Goal: Task Accomplishment & Management: Complete application form

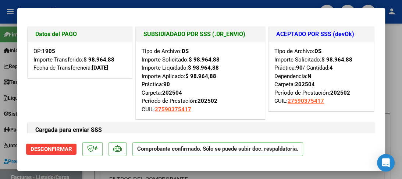
click at [299, 110] on div "Tipo de Archivo: DS Importe Solicitado: $ 98.964,88 Práctica: 90 / Cantidad: 4 …" at bounding box center [321, 76] width 105 height 69
click at [131, 4] on div at bounding box center [201, 89] width 402 height 179
type input "$ 0,00"
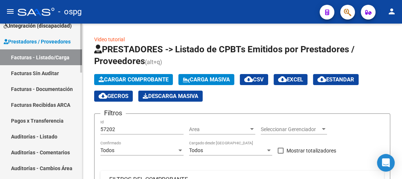
scroll to position [132, 0]
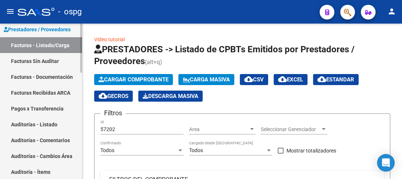
click at [78, 103] on div "Firma Express Inicio Calendario SSS Instructivos Contacto OS Reportes Tablero d…" at bounding box center [42, 138] width 84 height 493
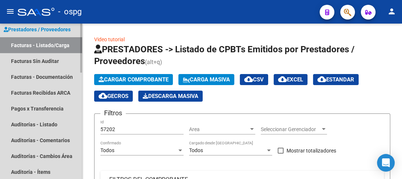
click at [47, 39] on link "Facturas - Listado/Carga" at bounding box center [41, 45] width 82 height 16
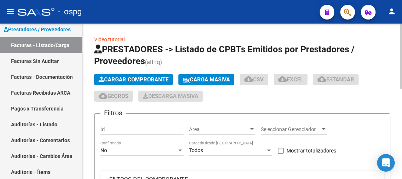
click at [117, 82] on button "Cargar Comprobante" at bounding box center [133, 79] width 79 height 11
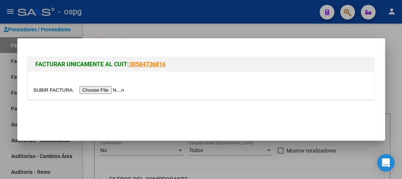
click at [103, 88] on input "file" at bounding box center [79, 90] width 93 height 8
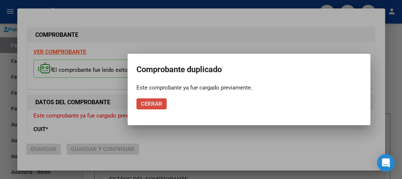
click at [149, 103] on span "Cerrar" at bounding box center [151, 103] width 21 height 7
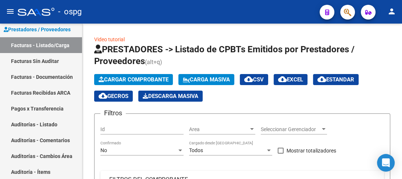
click at [96, 8] on div "- ospg" at bounding box center [166, 12] width 296 height 16
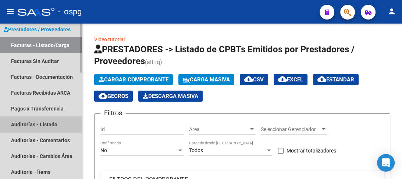
click at [35, 124] on link "Auditorías - Listado" at bounding box center [41, 124] width 82 height 16
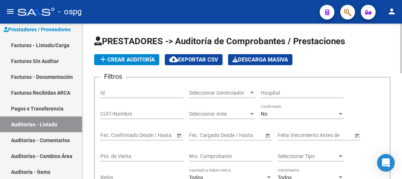
click at [122, 59] on span "add Crear Auditoría" at bounding box center [127, 59] width 56 height 7
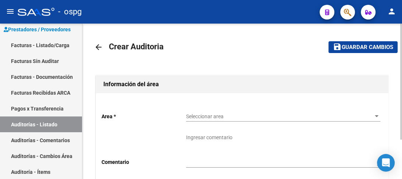
click at [227, 113] on span "Seleccionar area" at bounding box center [280, 116] width 188 height 6
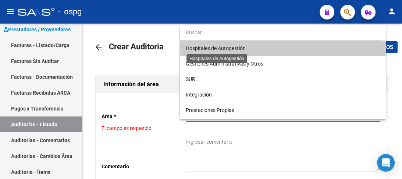
click at [203, 46] on span "Hospitales de Autogestión" at bounding box center [216, 48] width 60 height 6
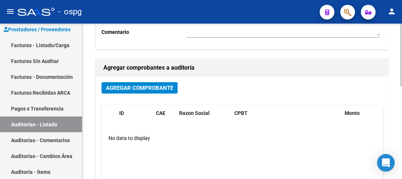
scroll to position [137, 0]
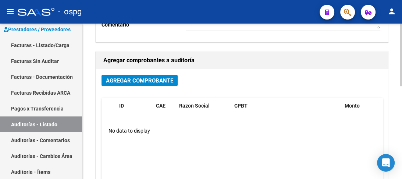
click at [398, 129] on div "arrow_back Crear Auditoria save Guardar cambios Información del área Area * Hos…" at bounding box center [242, 79] width 321 height 386
click at [140, 75] on button "Agregar Comprobante" at bounding box center [139, 80] width 76 height 11
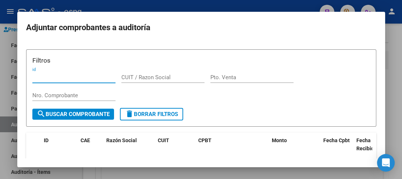
click at [222, 79] on input "Pto. Venta" at bounding box center [251, 77] width 83 height 7
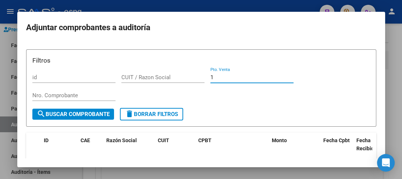
type input "1"
click at [88, 93] on input "Nro. Comprobante" at bounding box center [73, 95] width 83 height 7
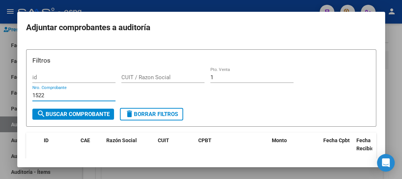
type input "1522"
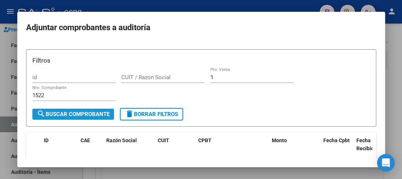
click at [89, 118] on button "search Buscar Comprobante" at bounding box center [73, 113] width 82 height 11
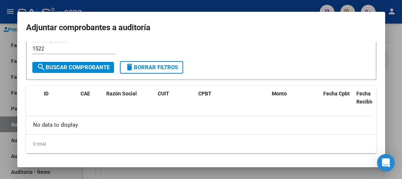
click at [194, 6] on div at bounding box center [201, 89] width 402 height 179
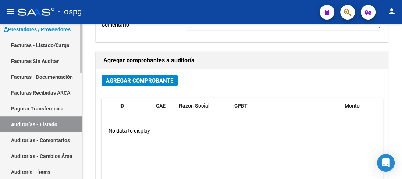
click at [31, 128] on link "Auditorías - Listado" at bounding box center [41, 124] width 82 height 16
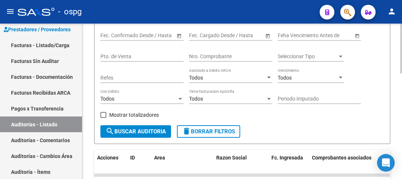
scroll to position [80, 0]
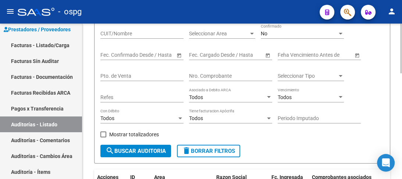
click at [327, 32] on div "No" at bounding box center [299, 34] width 76 height 6
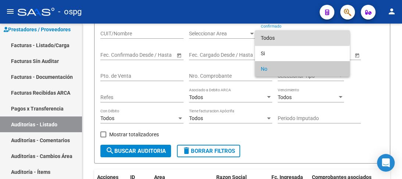
click at [275, 36] on span "Todos" at bounding box center [302, 37] width 83 height 15
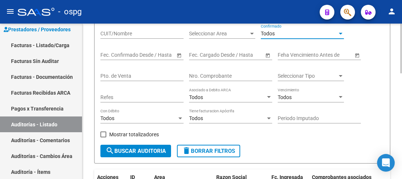
click at [128, 73] on input "Pto. de Venta" at bounding box center [141, 76] width 83 height 6
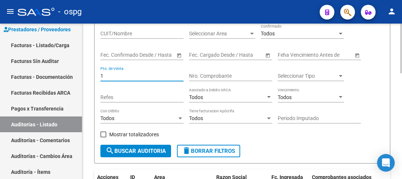
type input "1"
click at [226, 74] on input "Nro. Comprobante" at bounding box center [230, 76] width 83 height 6
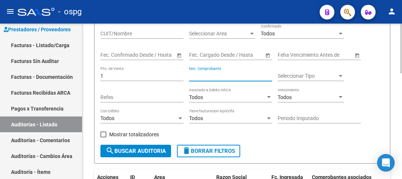
type input "2"
type input "1522"
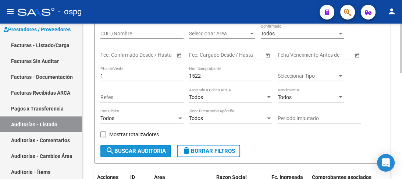
click at [154, 152] on span "search Buscar Auditoria" at bounding box center [136, 150] width 60 height 7
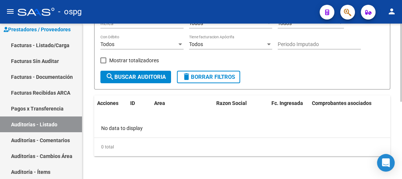
click at [400, 178] on html "menu - ospg person Firma Express Inicio Calendario SSS Instructivos Contacto OS…" at bounding box center [201, 89] width 402 height 179
click at [134, 71] on button "search Buscar Auditoria" at bounding box center [135, 77] width 71 height 13
click at [400, 36] on div "PRESTADORES -> Auditoría de Comprobantes / Prestaciones add Crear Auditoría clo…" at bounding box center [242, 24] width 320 height 310
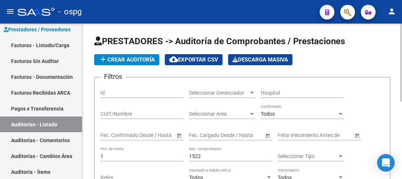
click at [401, 37] on div at bounding box center [401, 101] width 2 height 155
click at [145, 60] on span "add Crear Auditoría" at bounding box center [127, 59] width 56 height 7
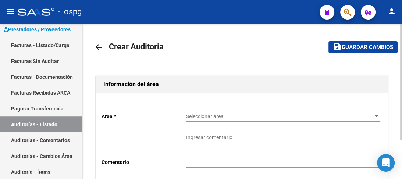
click at [225, 115] on span "Seleccionar area" at bounding box center [280, 116] width 188 height 6
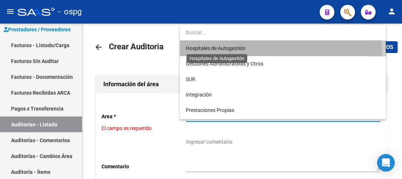
click at [207, 50] on span "Hospitales de Autogestión" at bounding box center [216, 48] width 60 height 6
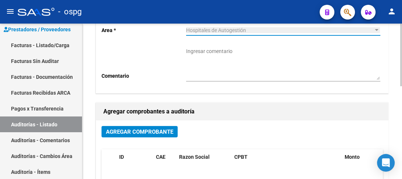
scroll to position [106, 0]
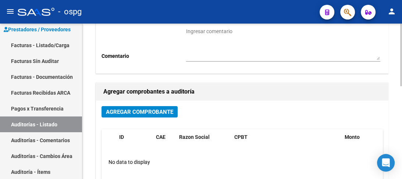
click at [402, 109] on div at bounding box center [401, 97] width 2 height 63
click at [164, 112] on span "Agregar Comprobante" at bounding box center [139, 111] width 67 height 7
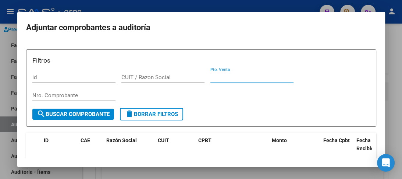
click at [250, 79] on input "Pto. Venta" at bounding box center [251, 77] width 83 height 7
type input "1"
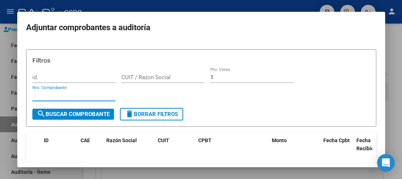
click at [77, 96] on input "Nro. Comprobante" at bounding box center [73, 95] width 83 height 7
type input "1522"
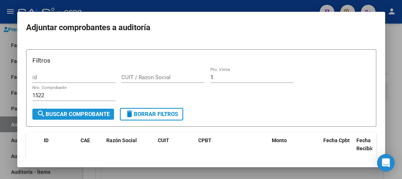
click at [87, 114] on span "search Buscar Comprobante" at bounding box center [73, 114] width 73 height 7
click at [221, 6] on div at bounding box center [201, 89] width 402 height 179
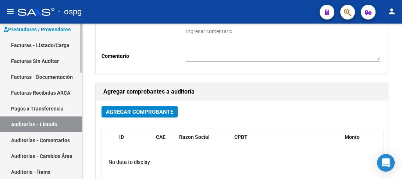
click at [36, 44] on link "Facturas - Listado/Carga" at bounding box center [41, 45] width 82 height 16
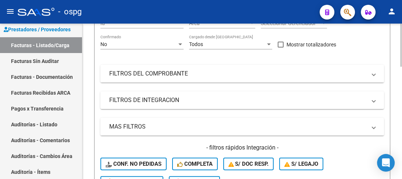
click at [194, 75] on mat-panel-title "FILTROS DEL COMPROBANTE" at bounding box center [237, 74] width 257 height 8
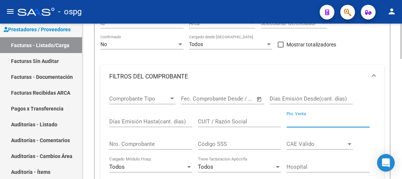
click at [302, 124] on input "Pto. Venta" at bounding box center [327, 121] width 83 height 7
type input "1"
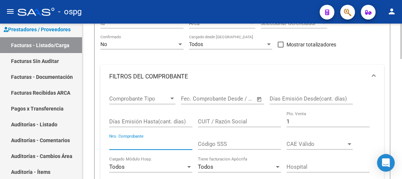
click at [153, 146] on input "Nro. Comprobante" at bounding box center [150, 143] width 83 height 7
click at [402, 75] on div at bounding box center [401, 65] width 2 height 35
click at [156, 46] on div "No" at bounding box center [138, 44] width 76 height 6
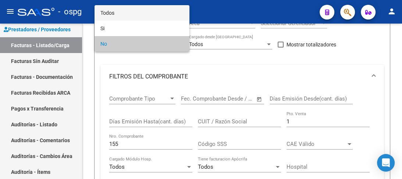
click at [133, 13] on span "Todos" at bounding box center [141, 12] width 83 height 15
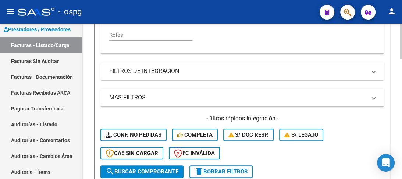
scroll to position [264, 0]
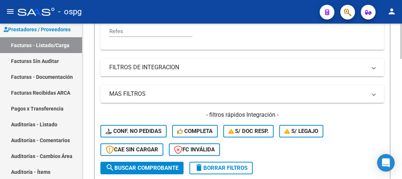
click at [398, 93] on div "Video tutorial PRESTADORES -> Listado de CPBTs Emitidos por Prestadores / Prove…" at bounding box center [242, 100] width 321 height 682
click at [131, 164] on span "search Buscar Comprobante" at bounding box center [142, 167] width 73 height 7
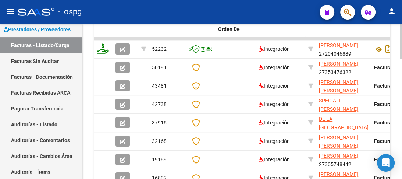
click at [401, 132] on div at bounding box center [401, 140] width 2 height 35
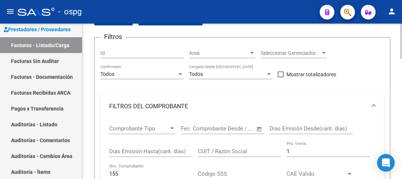
scroll to position [77, 0]
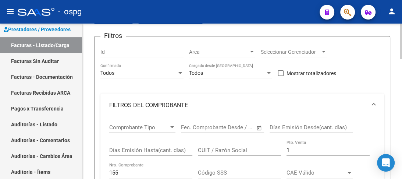
click at [401, 57] on div at bounding box center [401, 58] width 2 height 35
click at [137, 171] on input "155" at bounding box center [150, 172] width 83 height 7
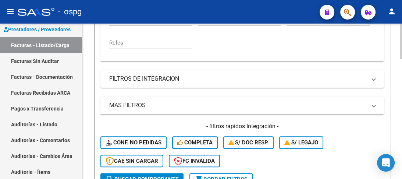
click at [401, 110] on div at bounding box center [401, 98] width 2 height 35
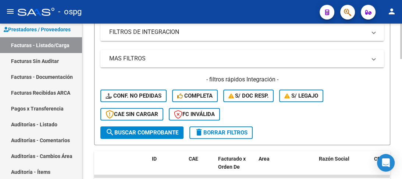
click at [400, 122] on div "Video tutorial PRESTADORES -> Listado de CPBTs Emitidos por Prestadores / Prove…" at bounding box center [242, 65] width 321 height 682
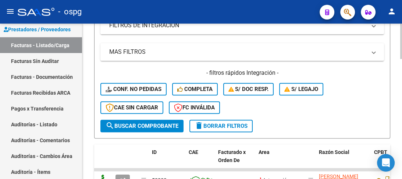
type input "1522"
click at [103, 128] on button "search Buscar Comprobante" at bounding box center [141, 126] width 83 height 13
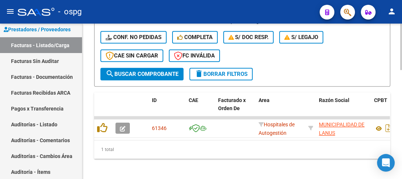
scroll to position [364, 0]
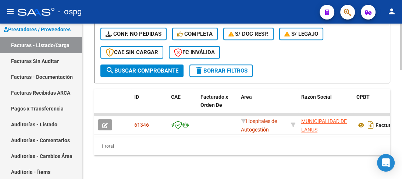
scroll to position [0, 0]
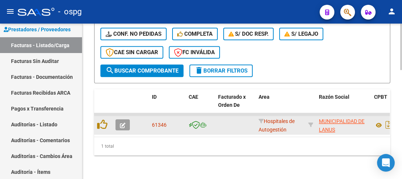
click at [116, 120] on button "button" at bounding box center [122, 124] width 14 height 11
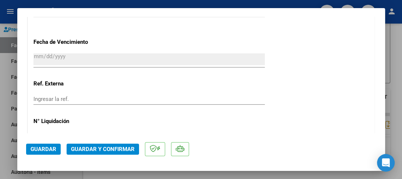
scroll to position [521, 0]
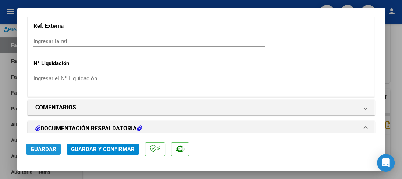
click at [47, 147] on span "Guardar" at bounding box center [44, 149] width 26 height 7
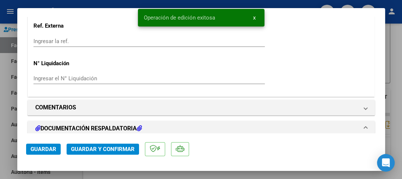
click at [97, 146] on span "Guardar y Confirmar" at bounding box center [103, 149] width 64 height 7
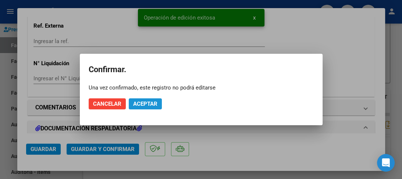
click at [154, 103] on span "Aceptar" at bounding box center [145, 103] width 24 height 7
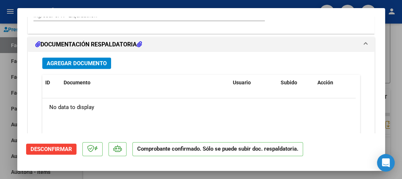
scroll to position [582, 0]
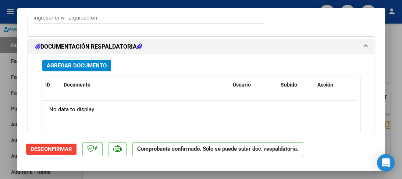
click at [104, 66] on span "Agregar Documento" at bounding box center [77, 65] width 60 height 7
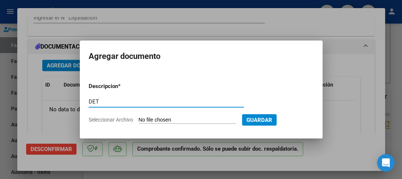
type input "DET"
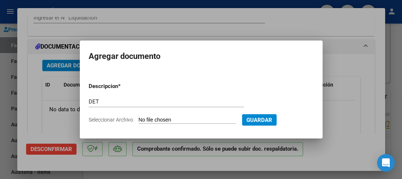
click at [194, 120] on input "Seleccionar Archivo" at bounding box center [187, 120] width 97 height 7
type input "C:\fakepath\Xerox Scan_12092025155730.PDF"
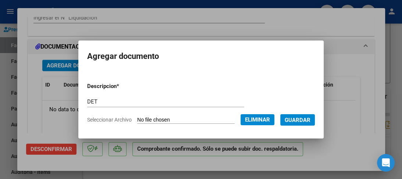
click at [309, 120] on span "Guardar" at bounding box center [298, 120] width 26 height 7
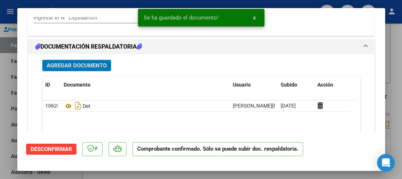
click at [102, 5] on div at bounding box center [201, 89] width 402 height 179
type input "$ 0,00"
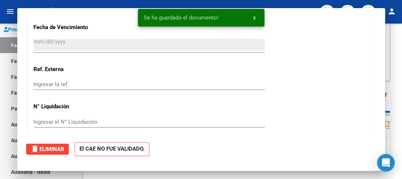
scroll to position [686, 0]
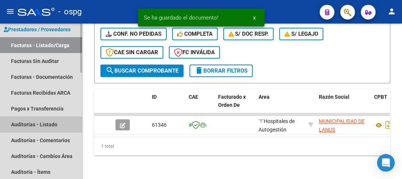
click at [43, 122] on link "Auditorías - Listado" at bounding box center [41, 124] width 82 height 16
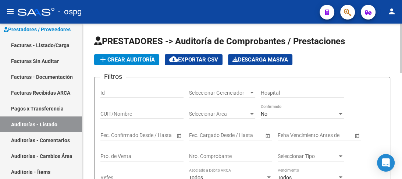
click at [128, 63] on button "add Crear Auditoría" at bounding box center [126, 59] width 65 height 11
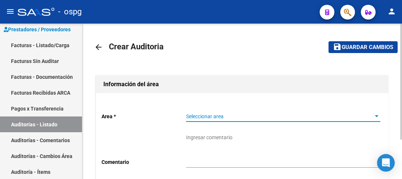
click at [204, 115] on span "Seleccionar area" at bounding box center [280, 116] width 188 height 6
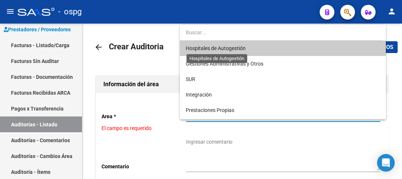
click at [207, 50] on span "Hospitales de Autogestión" at bounding box center [216, 48] width 60 height 6
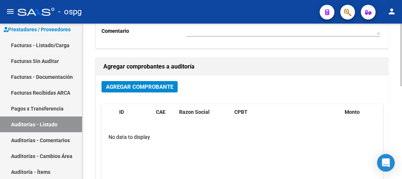
click at [400, 109] on div at bounding box center [401, 107] width 2 height 63
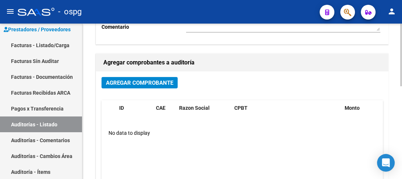
click at [121, 82] on span "Agregar Comprobante" at bounding box center [139, 82] width 67 height 7
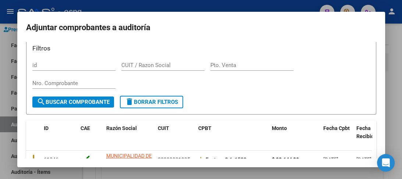
scroll to position [40, 0]
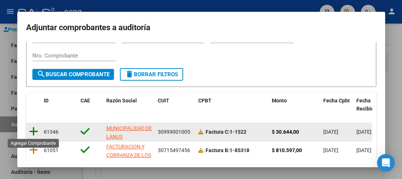
click at [35, 131] on icon at bounding box center [33, 131] width 9 height 10
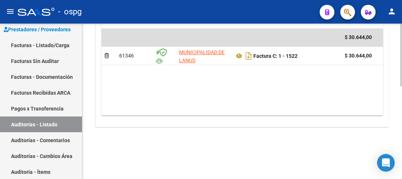
scroll to position [0, 0]
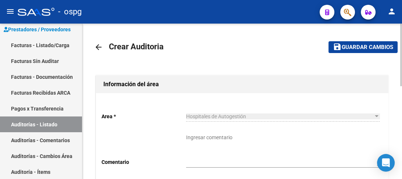
click at [402, 21] on div "menu - ospg person Firma Express Inicio Calendario SSS Instructivos Contacto OS…" at bounding box center [201, 89] width 402 height 179
click at [366, 44] on span "Guardar cambios" at bounding box center [367, 47] width 51 height 7
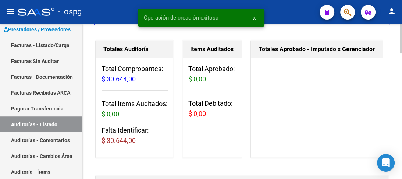
scroll to position [245, 0]
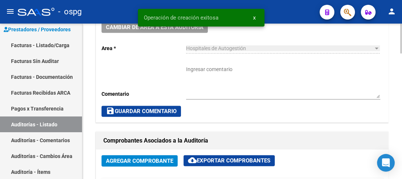
click at [399, 88] on div "arrow_back Editar 713 cloud_download Generar informe Puede notificar al gerenci…" at bounding box center [242, 170] width 321 height 783
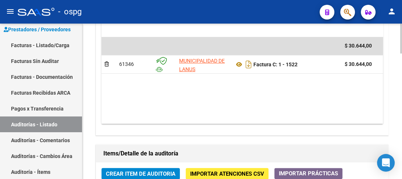
click at [399, 118] on div "arrow_back Editar 713 cloud_download Generar informe Puede notificar al gerenci…" at bounding box center [242, 5] width 321 height 783
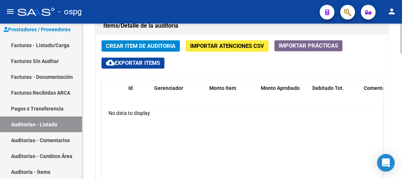
scroll to position [524, 0]
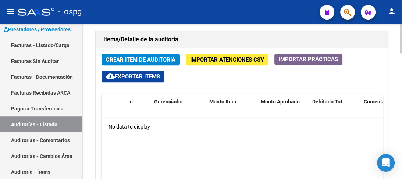
click at [402, 128] on div at bounding box center [401, 143] width 2 height 30
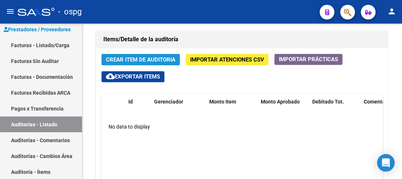
click at [168, 63] on span "Crear Item de Auditoria" at bounding box center [141, 59] width 70 height 7
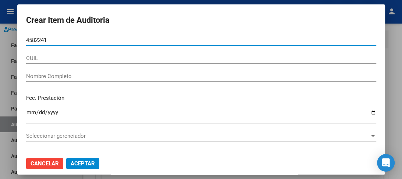
type input "45822412"
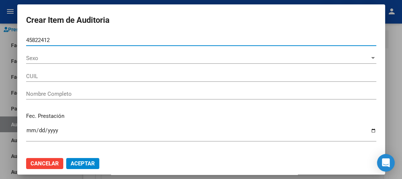
type input "23458224129"
type input "[PERSON_NAME] [PERSON_NAME]"
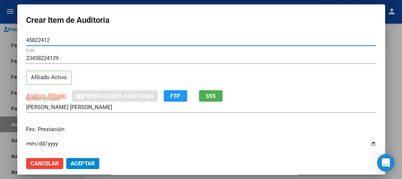
type input "45822412"
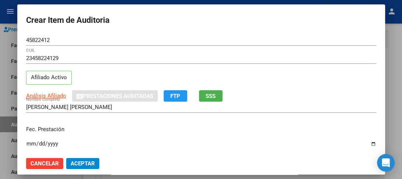
click at [26, 145] on input "Ingresar la fecha" at bounding box center [201, 146] width 350 height 12
type input "[DATE]"
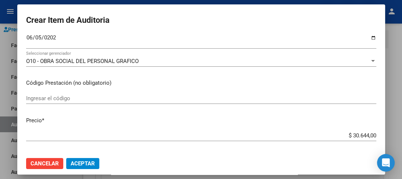
scroll to position [129, 0]
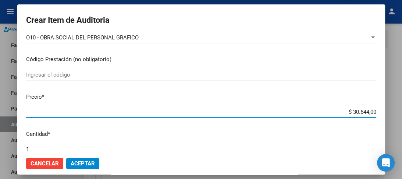
drag, startPoint x: 332, startPoint y: 110, endPoint x: 402, endPoint y: 111, distance: 69.1
click at [402, 111] on div "Crear Item de Auditoria 45822412 Nro Documento 23458224129 CUIL Afiliado Activo…" at bounding box center [201, 89] width 402 height 179
type input "$ 0,06"
type input "$ 0,64"
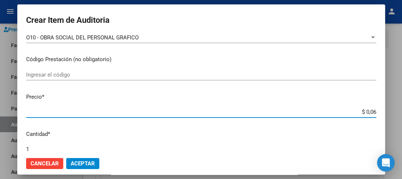
type input "$ 0,64"
type input "$ 6,41"
type input "$ 64,11"
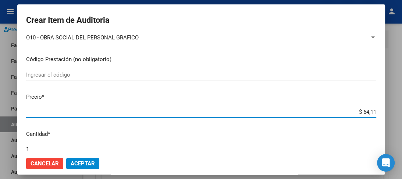
type input "$ 641,10"
type input "$ 6.411,00"
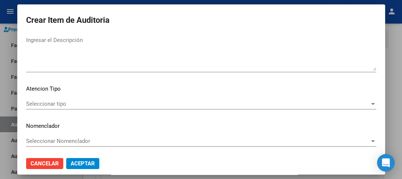
scroll to position [543, 0]
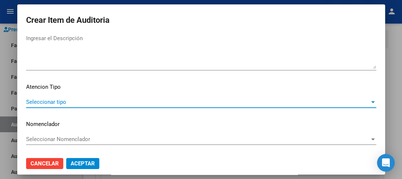
click at [50, 100] on span "Seleccionar tipo" at bounding box center [197, 102] width 343 height 7
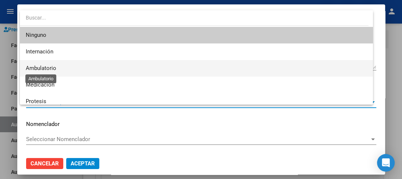
click at [42, 66] on span "Ambulatorio" at bounding box center [41, 68] width 31 height 7
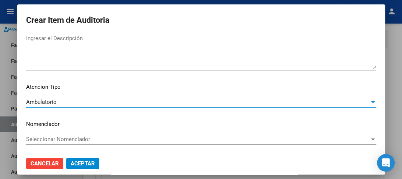
click at [44, 136] on span "Seleccionar Nomenclador" at bounding box center [197, 139] width 343 height 7
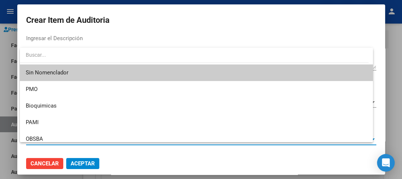
click at [42, 69] on span "Sin Nomenclador" at bounding box center [196, 72] width 341 height 17
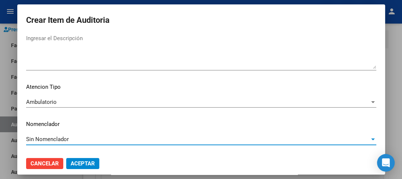
click at [89, 162] on span "Aceptar" at bounding box center [83, 163] width 24 height 7
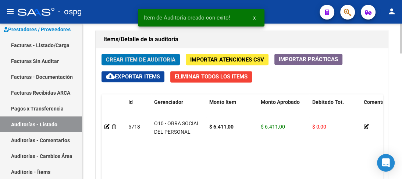
scroll to position [612, 0]
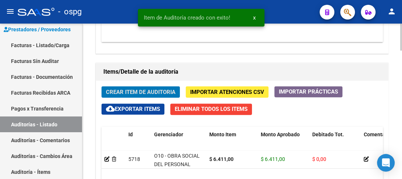
click at [132, 86] on button "Crear Item de Auditoria" at bounding box center [140, 91] width 78 height 11
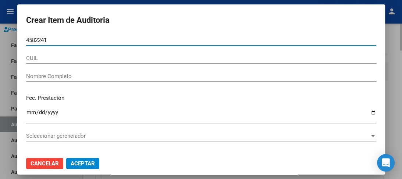
type input "45822412"
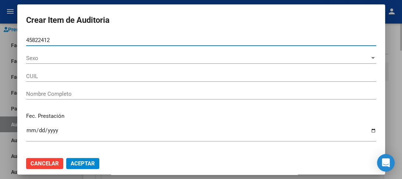
type input "23458224129"
type input "[PERSON_NAME] [PERSON_NAME]"
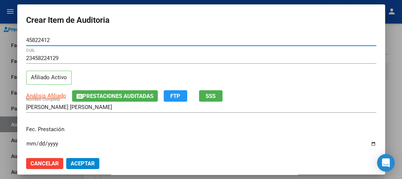
type input "45822412"
click at [32, 141] on input "Ingresar la fecha" at bounding box center [201, 146] width 350 height 12
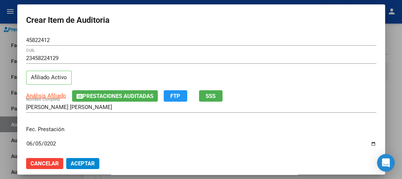
type input "[DATE]"
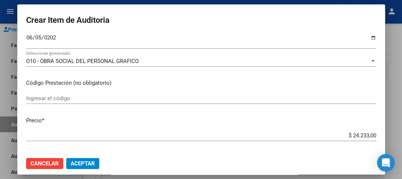
scroll to position [141, 0]
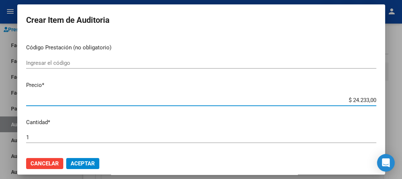
drag, startPoint x: 337, startPoint y: 100, endPoint x: 402, endPoint y: 106, distance: 65.0
click at [402, 106] on div "Crear Item de Auditoria 45822412 Nro Documento 23458224129 CUIL Afiliado Activo…" at bounding box center [201, 89] width 402 height 179
type input "$ 0,02"
type input "$ 0,26"
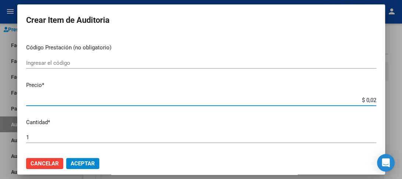
type input "$ 0,26"
type input "$ 2,63"
type input "$ 26,30"
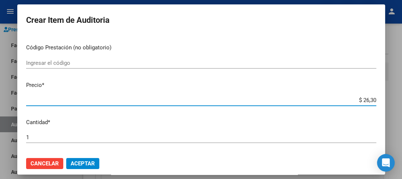
type input "$ 263,00"
type input "$ 2.630,00"
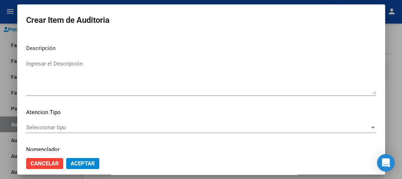
scroll to position [543, 0]
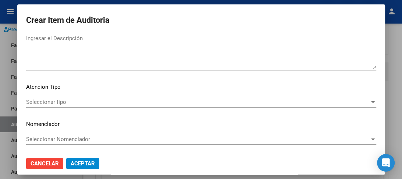
click at [51, 97] on div "Seleccionar tipo Seleccionar tipo" at bounding box center [201, 101] width 350 height 11
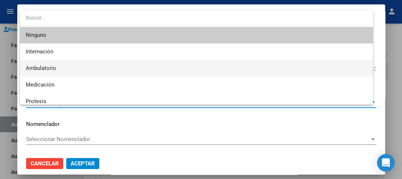
click at [39, 64] on span "Ambulatorio" at bounding box center [196, 68] width 341 height 17
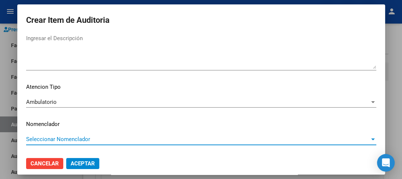
click at [47, 136] on span "Seleccionar Nomenclador" at bounding box center [197, 139] width 343 height 7
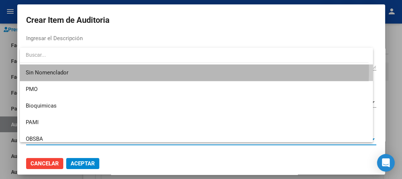
click at [43, 70] on span "Sin Nomenclador" at bounding box center [196, 72] width 341 height 17
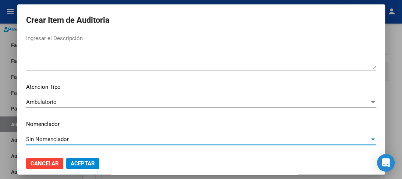
click at [74, 162] on span "Aceptar" at bounding box center [83, 163] width 24 height 7
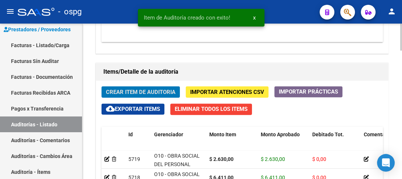
click at [129, 92] on span "Crear Item de Auditoria" at bounding box center [141, 92] width 70 height 7
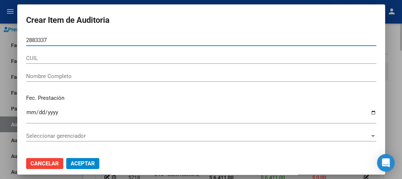
type input "28833370"
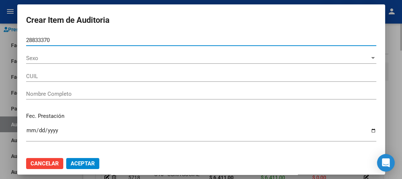
type input "20288333700"
type input "[PERSON_NAME] [PERSON_NAME]"
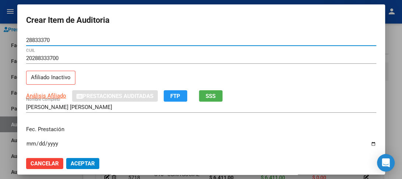
type input "28833370"
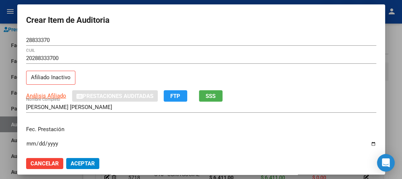
click at [29, 144] on input "Ingresar la fecha" at bounding box center [201, 146] width 350 height 12
type input "[DATE]"
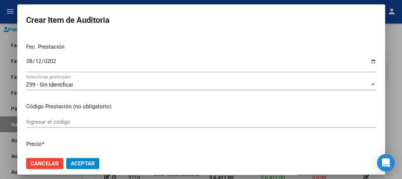
scroll to position [106, 0]
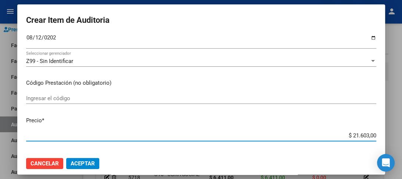
drag, startPoint x: 340, startPoint y: 133, endPoint x: 402, endPoint y: 142, distance: 62.0
click at [402, 142] on div "Crear Item de Auditoria 28833370 Nro Documento 20288333700 CUIL Afiliado Inacti…" at bounding box center [201, 89] width 402 height 179
type input "$ 0,06"
type input "$ 0,64"
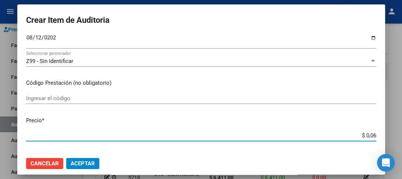
type input "$ 0,64"
type input "$ 6,41"
type input "$ 64,11"
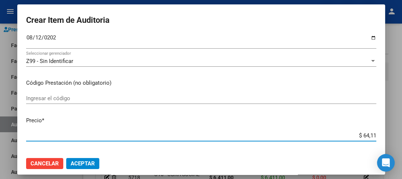
type input "$ 641,10"
type input "$ 6.411,00"
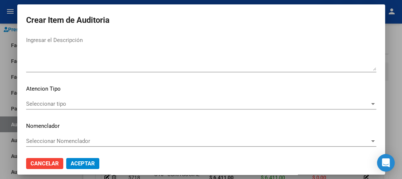
scroll to position [543, 0]
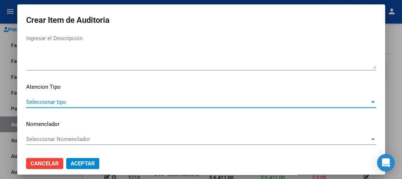
click at [42, 101] on span "Seleccionar tipo" at bounding box center [197, 102] width 343 height 7
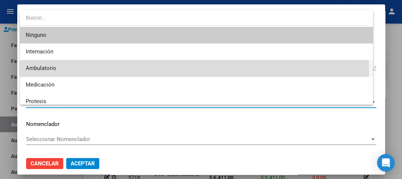
click at [60, 65] on span "Ambulatorio" at bounding box center [196, 68] width 341 height 17
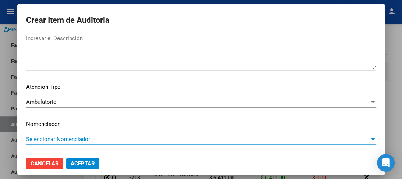
click at [47, 137] on span "Seleccionar Nomenclador" at bounding box center [197, 139] width 343 height 7
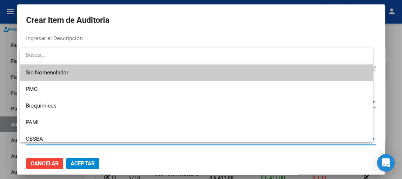
click at [44, 71] on span "Sin Nomenclador" at bounding box center [196, 72] width 341 height 17
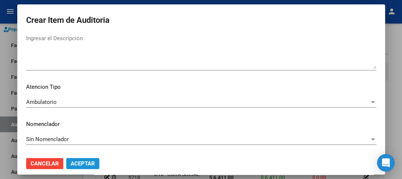
click at [82, 161] on span "Aceptar" at bounding box center [83, 163] width 24 height 7
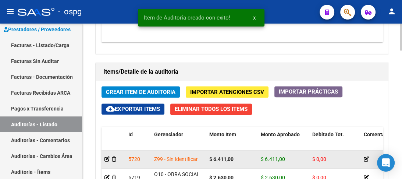
click at [109, 157] on div at bounding box center [113, 159] width 18 height 8
click at [107, 157] on icon at bounding box center [106, 158] width 5 height 5
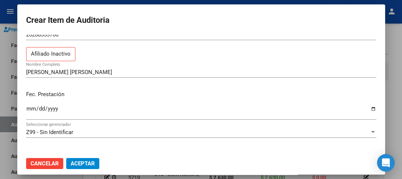
scroll to position [35, 0]
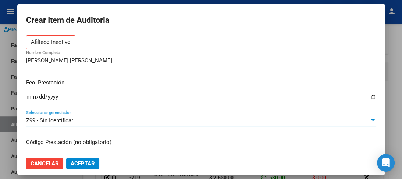
click at [235, 120] on div "Z99 - Sin Identificar" at bounding box center [197, 120] width 343 height 7
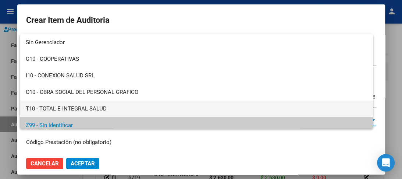
scroll to position [5, 0]
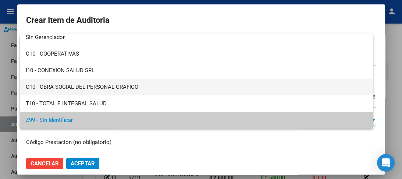
click at [194, 87] on span "O10 - OBRA SOCIAL DEL PERSONAL GRAFICO" at bounding box center [196, 87] width 341 height 17
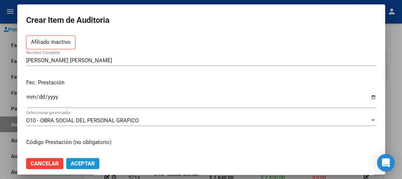
click at [80, 163] on span "Aceptar" at bounding box center [83, 163] width 24 height 7
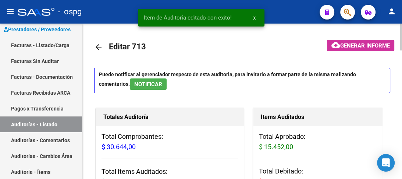
click at [336, 121] on h1 "Items Auditados" at bounding box center [318, 117] width 114 height 12
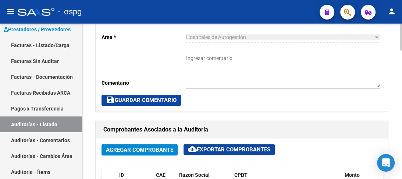
scroll to position [424, 0]
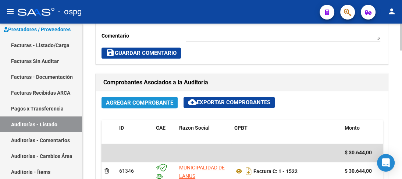
click at [158, 103] on span "Agregar Comprobante" at bounding box center [139, 102] width 67 height 7
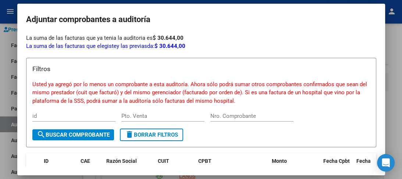
click at [396, 61] on div at bounding box center [201, 89] width 402 height 179
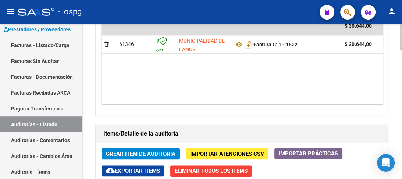
click at [400, 133] on div at bounding box center [401, 131] width 2 height 27
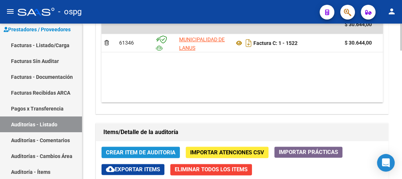
click at [148, 149] on span "Crear Item de Auditoria" at bounding box center [141, 152] width 70 height 7
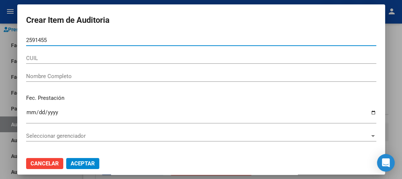
type input "25914552"
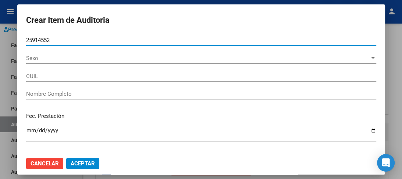
type input "27259145525"
type input "[PERSON_NAME] [PERSON_NAME]"
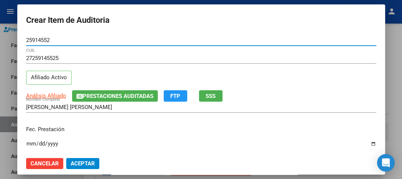
type input "25914552"
click at [31, 144] on input "Ingresar la fecha" at bounding box center [201, 146] width 350 height 12
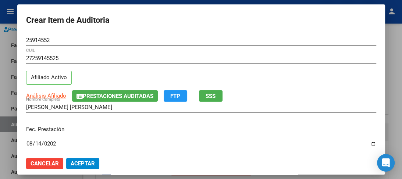
type input "[DATE]"
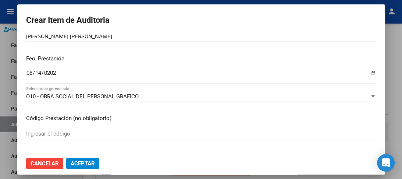
scroll to position [141, 0]
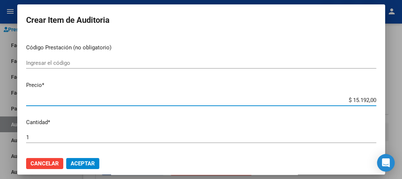
drag, startPoint x: 339, startPoint y: 100, endPoint x: 402, endPoint y: 83, distance: 64.5
click at [402, 83] on div "Crear Item de Auditoria 25914552 Nro Documento 27259145525 CUIL Afiliado Activo…" at bounding box center [201, 89] width 402 height 179
type input "$ 0,01"
type input "$ 0,13"
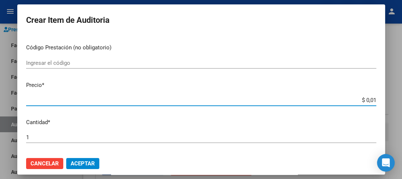
type input "$ 0,13"
type input "$ 1,36"
type input "$ 13,63"
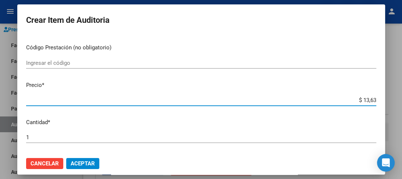
type input "$ 136,35"
type input "$ 1.363,50"
type input "$ 13.635,00"
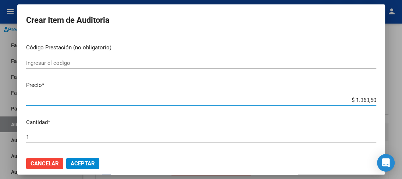
type input "$ 13.635,00"
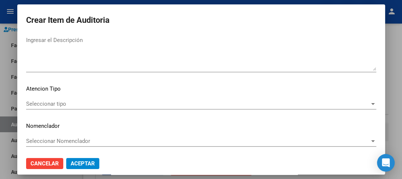
scroll to position [543, 0]
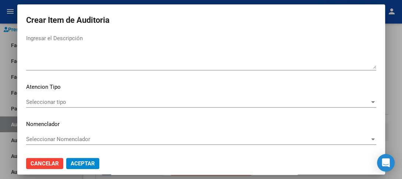
click at [47, 96] on div "Seleccionar tipo Seleccionar tipo" at bounding box center [201, 101] width 350 height 11
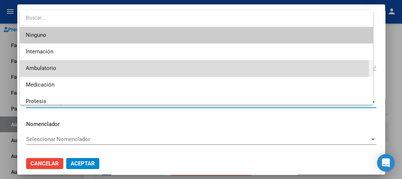
click at [46, 72] on span "Ambulatorio" at bounding box center [196, 68] width 341 height 17
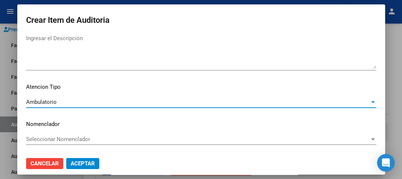
click at [56, 139] on span "Seleccionar Nomenclador" at bounding box center [197, 139] width 343 height 7
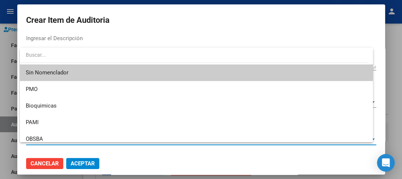
click at [43, 72] on span "Sin Nomenclador" at bounding box center [196, 72] width 341 height 17
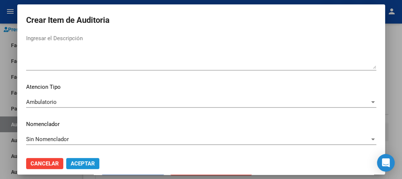
click at [75, 160] on span "Aceptar" at bounding box center [83, 163] width 24 height 7
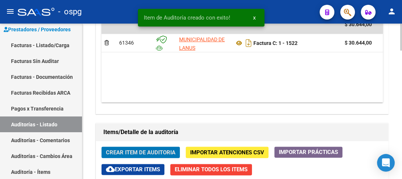
click at [141, 152] on span "Crear Item de Auditoria" at bounding box center [141, 152] width 70 height 7
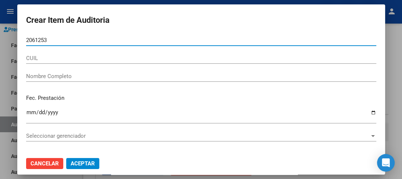
type input "20612535"
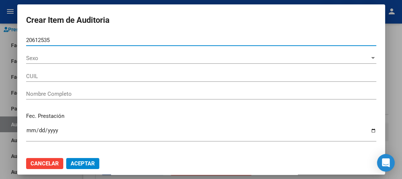
type input "27206125352"
type input "[PERSON_NAME]"
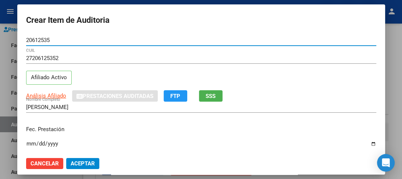
type input "20612535"
click at [26, 143] on input "Ingresar la fecha" at bounding box center [201, 146] width 350 height 12
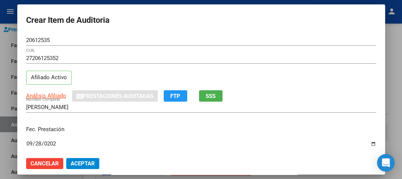
type input "[DATE]"
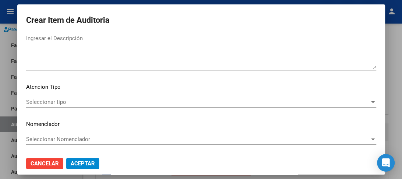
click at [95, 97] on div "Seleccionar tipo Seleccionar tipo" at bounding box center [201, 101] width 350 height 11
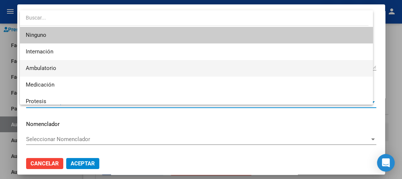
click at [60, 66] on span "Ambulatorio" at bounding box center [196, 68] width 341 height 17
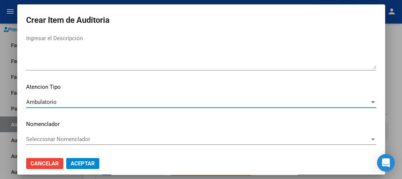
click at [71, 136] on span "Seleccionar Nomenclador" at bounding box center [197, 139] width 343 height 7
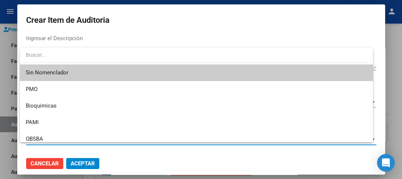
click at [50, 76] on span "Sin Nomenclador" at bounding box center [196, 72] width 341 height 17
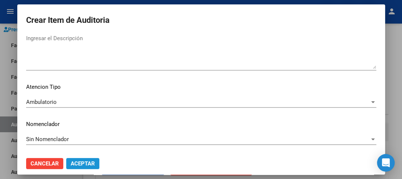
click at [82, 165] on span "Aceptar" at bounding box center [83, 163] width 24 height 7
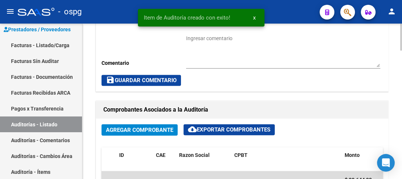
click at [400, 40] on div at bounding box center [401, 101] width 2 height 155
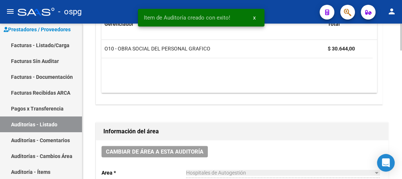
click at [400, 40] on div at bounding box center [401, 101] width 2 height 155
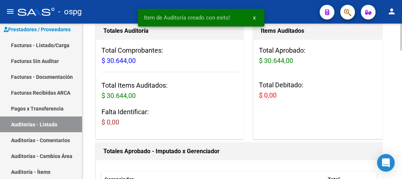
click at [400, 40] on div at bounding box center [401, 101] width 2 height 155
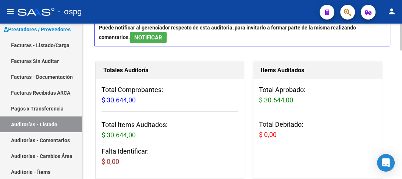
scroll to position [55, 0]
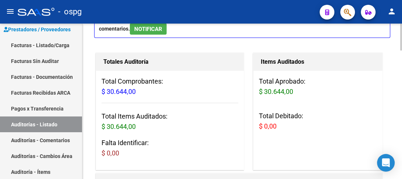
click at [402, 38] on div at bounding box center [401, 46] width 2 height 27
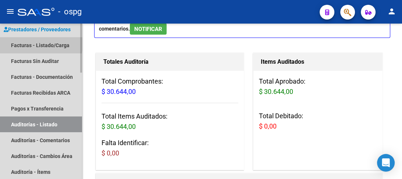
click at [32, 44] on link "Facturas - Listado/Carga" at bounding box center [41, 45] width 82 height 16
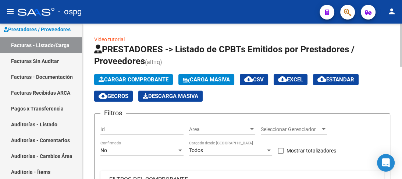
click at [400, 34] on div at bounding box center [401, 45] width 2 height 43
click at [149, 76] on span "Cargar Comprobante" at bounding box center [134, 79] width 70 height 7
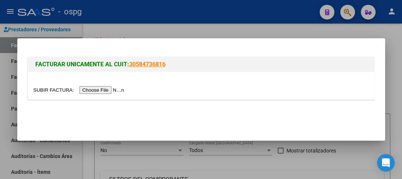
click at [102, 91] on input "file" at bounding box center [79, 90] width 93 height 8
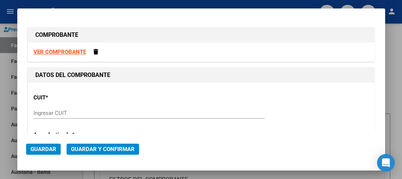
click at [71, 51] on strong "VER COMPROBANTE" at bounding box center [59, 52] width 53 height 7
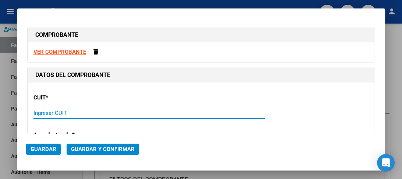
click at [90, 114] on input "Ingresar CUIT" at bounding box center [148, 113] width 231 height 7
click at [58, 112] on input "30-99900010-5" at bounding box center [148, 113] width 231 height 7
click at [63, 112] on input "30-99900105" at bounding box center [148, 113] width 231 height 7
type input "30-99900100-5"
type input "1"
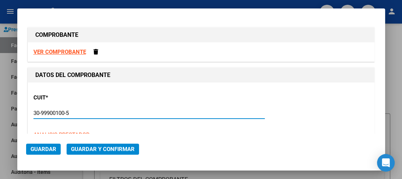
type input "30-99900100-5"
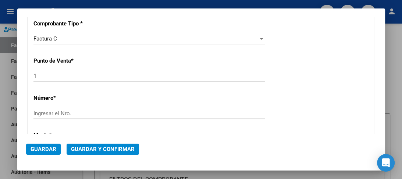
scroll to position [193, 0]
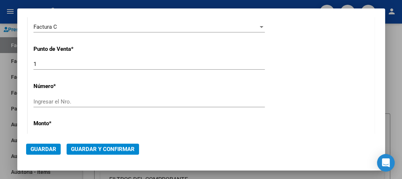
click at [97, 96] on div "Ingresar el Nro." at bounding box center [148, 101] width 231 height 11
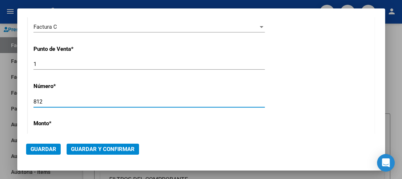
type input "812"
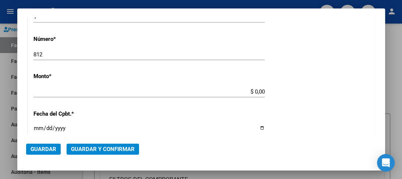
type input "$ 76.366,00"
type input "[DATE]"
type input "74155412211730"
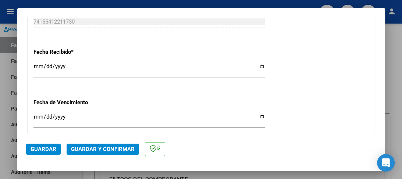
scroll to position [415, 0]
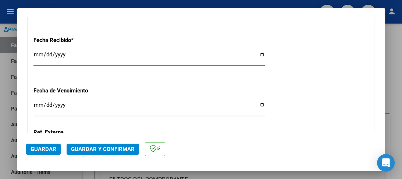
click at [36, 55] on input "[DATE]" at bounding box center [148, 57] width 231 height 12
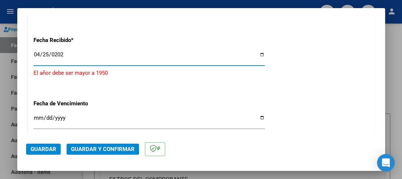
type input "[DATE]"
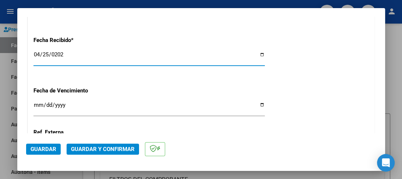
click at [36, 105] on input "Ingresar la fecha" at bounding box center [148, 108] width 231 height 12
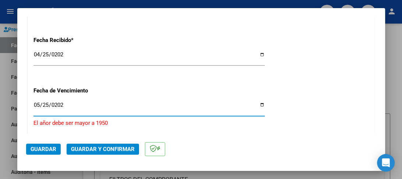
type input "[DATE]"
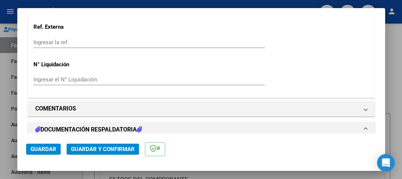
scroll to position [532, 0]
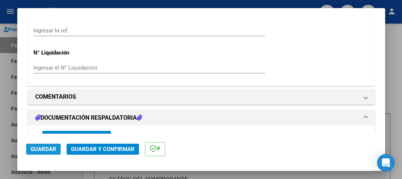
click at [51, 146] on span "Guardar" at bounding box center [44, 149] width 26 height 7
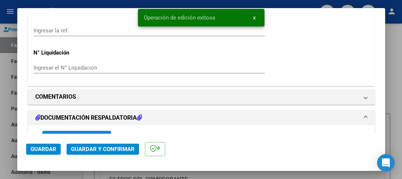
click at [128, 145] on button "Guardar y Confirmar" at bounding box center [103, 148] width 72 height 11
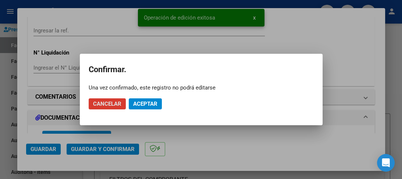
click at [140, 101] on span "Aceptar" at bounding box center [145, 103] width 24 height 7
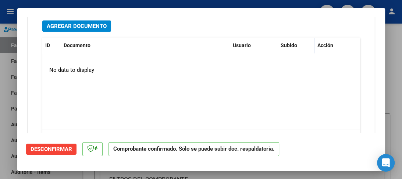
scroll to position [563, 0]
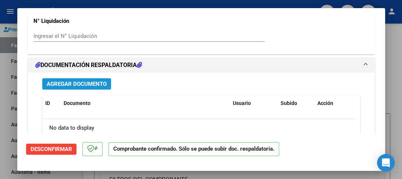
click at [82, 82] on span "Agregar Documento" at bounding box center [77, 84] width 60 height 7
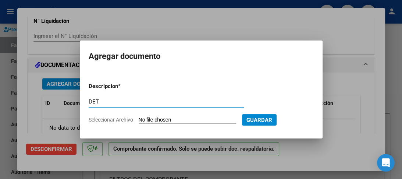
type input "DET"
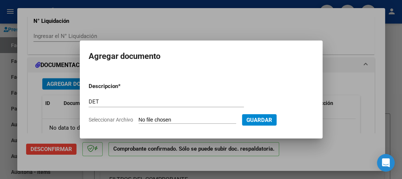
click at [163, 119] on input "Seleccionar Archivo" at bounding box center [187, 120] width 97 height 7
type input "C:\fakepath\Xerox Scan_12092025155626.PDF"
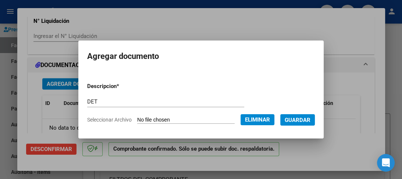
click at [302, 117] on span "Guardar" at bounding box center [298, 120] width 26 height 7
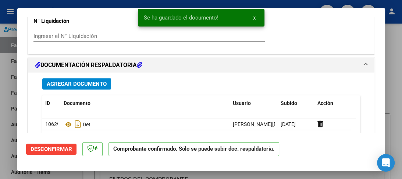
click at [68, 4] on div at bounding box center [201, 89] width 402 height 179
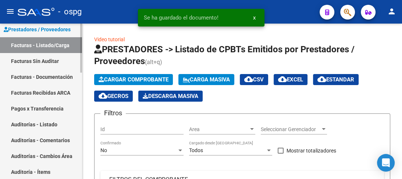
click at [32, 122] on link "Auditorías - Listado" at bounding box center [41, 124] width 82 height 16
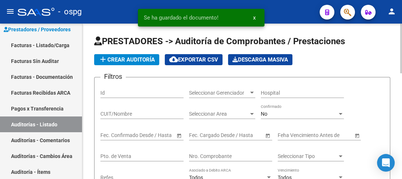
click at [133, 64] on button "add Crear Auditoría" at bounding box center [126, 59] width 65 height 11
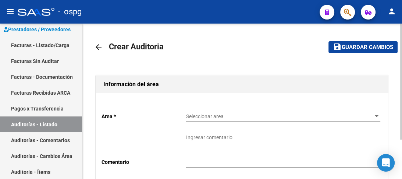
click at [215, 113] on span "Seleccionar area" at bounding box center [280, 116] width 188 height 6
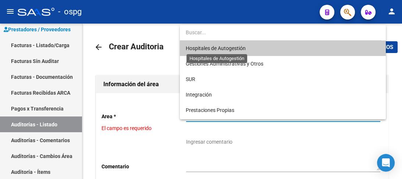
click at [206, 47] on span "Hospitales de Autogestión" at bounding box center [216, 48] width 60 height 6
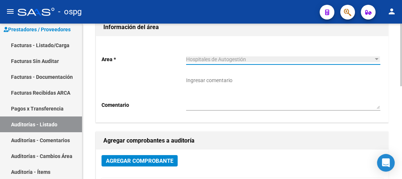
click at [400, 101] on div at bounding box center [401, 77] width 2 height 63
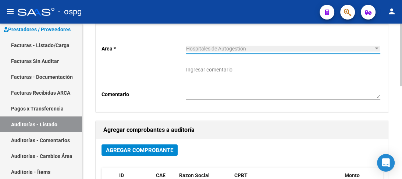
click at [147, 150] on span "Agregar Comprobante" at bounding box center [139, 150] width 67 height 7
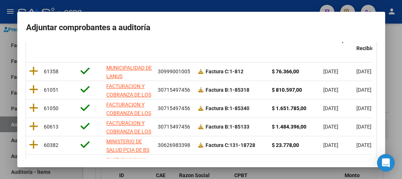
scroll to position [106, 0]
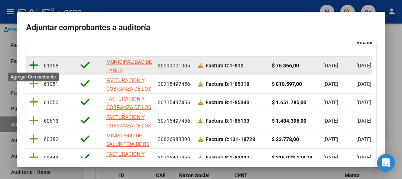
click at [36, 62] on icon at bounding box center [33, 65] width 9 height 10
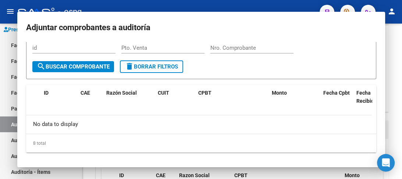
scroll to position [0, 0]
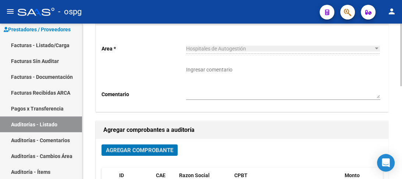
click at [402, 31] on div at bounding box center [401, 101] width 2 height 155
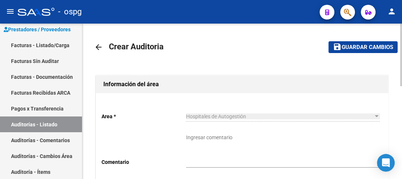
click at [359, 47] on span "Guardar cambios" at bounding box center [367, 47] width 51 height 7
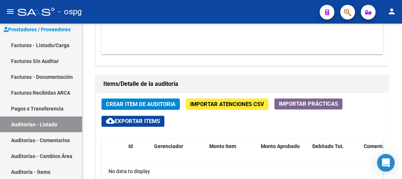
click at [134, 107] on span "Crear Item de Auditoria" at bounding box center [141, 104] width 70 height 7
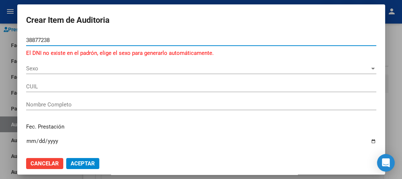
type input "38877238"
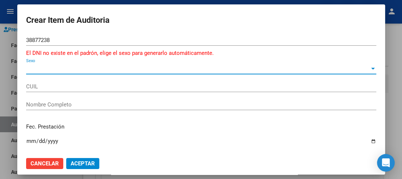
click at [76, 71] on span "Sexo" at bounding box center [197, 68] width 343 height 7
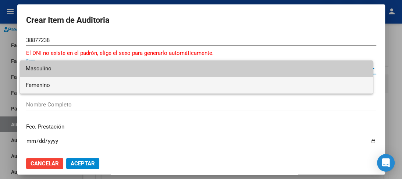
click at [43, 81] on span "Femenino" at bounding box center [196, 85] width 341 height 17
type input "27388772382"
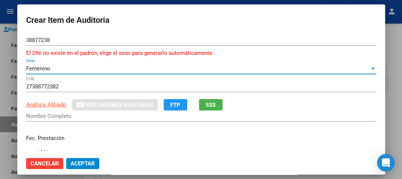
click at [65, 41] on input "38877238" at bounding box center [201, 40] width 350 height 7
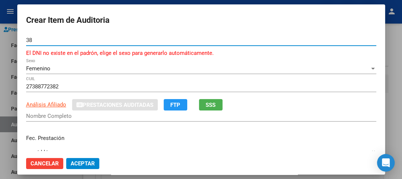
type input "3"
type input "37877238"
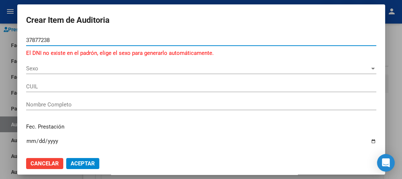
type input "37877238"
click at [60, 68] on span "Sexo" at bounding box center [197, 68] width 343 height 7
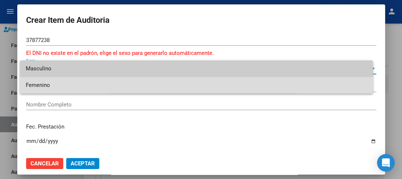
click at [55, 81] on span "Femenino" at bounding box center [196, 85] width 341 height 17
type input "27378772384"
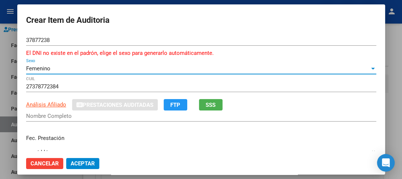
type input "[PERSON_NAME]"
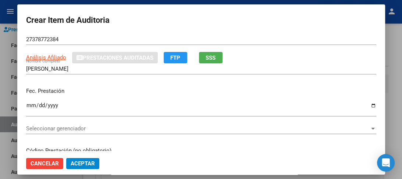
scroll to position [59, 0]
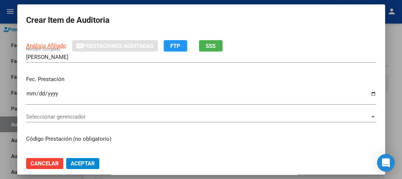
click at [32, 92] on input "Ingresar la fecha" at bounding box center [201, 96] width 350 height 12
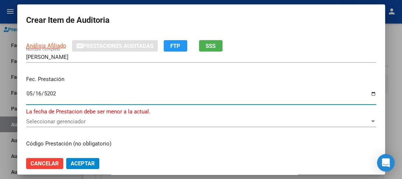
type input "[DATE]"
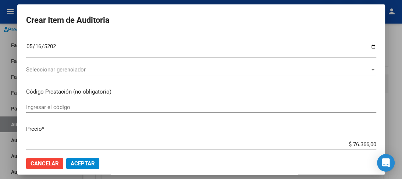
scroll to position [141, 0]
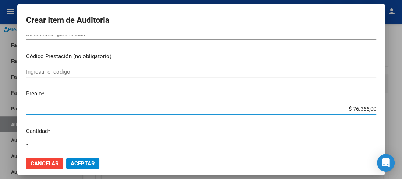
drag, startPoint x: 339, startPoint y: 109, endPoint x: 394, endPoint y: 105, distance: 54.9
click at [394, 105] on div "Crear Item de Auditoria 37877238 Nro Documento El DNI no existe en el padrón, e…" at bounding box center [201, 89] width 402 height 179
type input "$ 0,01"
type input "$ 0,15"
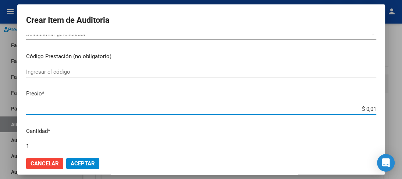
type input "$ 0,15"
type input "$ 1,52"
type input "$ 15,20"
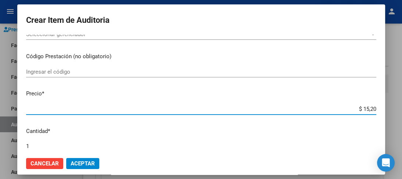
type input "$ 152,00"
type input "$ 1.520,00"
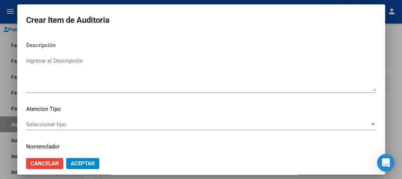
scroll to position [552, 0]
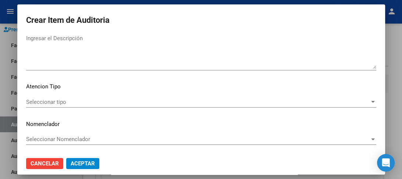
click at [58, 101] on span "Seleccionar tipo" at bounding box center [197, 102] width 343 height 7
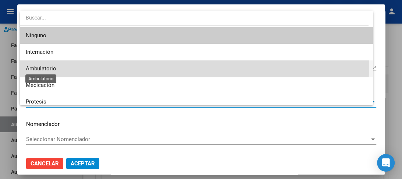
click at [51, 67] on span "Ambulatorio" at bounding box center [41, 68] width 31 height 7
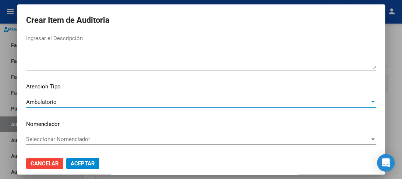
click at [51, 138] on span "Seleccionar Nomenclador" at bounding box center [197, 139] width 343 height 7
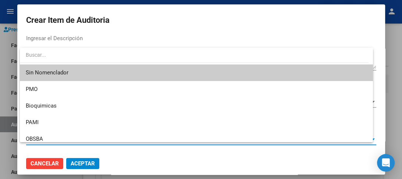
click at [50, 74] on span "Sin Nomenclador" at bounding box center [196, 72] width 341 height 17
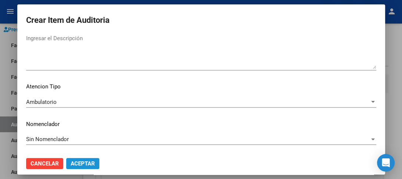
click at [86, 163] on span "Aceptar" at bounding box center [83, 163] width 24 height 7
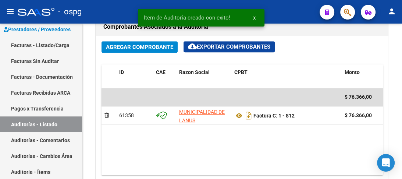
scroll to position [567, 0]
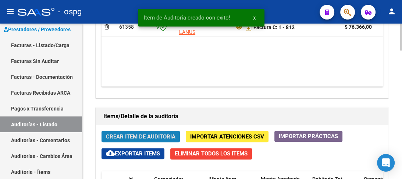
click at [160, 133] on span "Crear Item de Auditoria" at bounding box center [141, 136] width 70 height 7
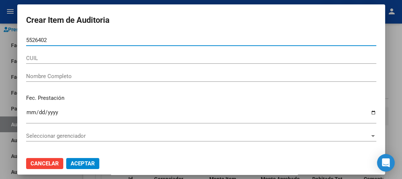
type input "55264028"
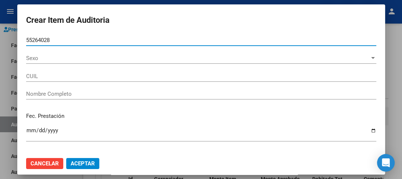
type input "20552640285"
type input "[PERSON_NAME]"
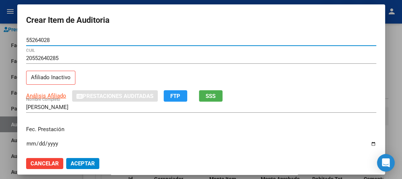
type input "55264028"
click at [31, 145] on input "Ingresar la fecha" at bounding box center [201, 146] width 350 height 12
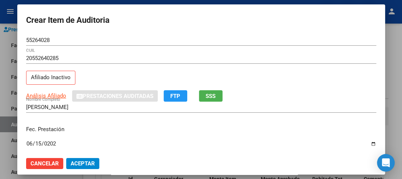
type input "[DATE]"
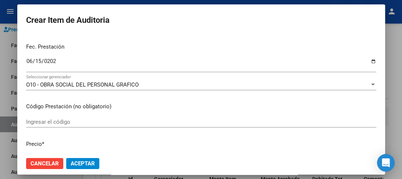
scroll to position [118, 0]
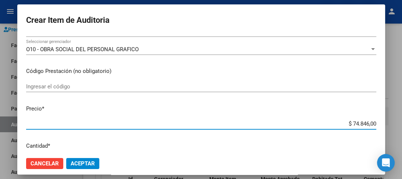
drag, startPoint x: 342, startPoint y: 124, endPoint x: 386, endPoint y: 121, distance: 44.2
click at [386, 121] on div "Crear Item de Auditoria 55264028 Nro Documento 20552640285 CUIL Afiliado Inacti…" at bounding box center [201, 89] width 402 height 179
type input "$ 0,01"
type input "$ 0,15"
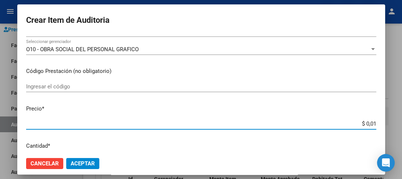
type input "$ 0,15"
type input "$ 1,52"
type input "$ 15,20"
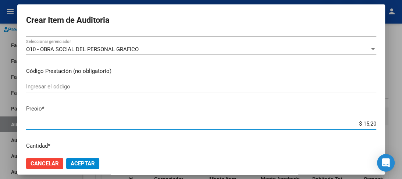
type input "$ 152,00"
type input "$ 1.520,00"
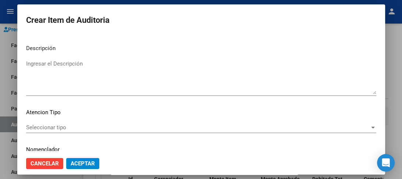
scroll to position [543, 0]
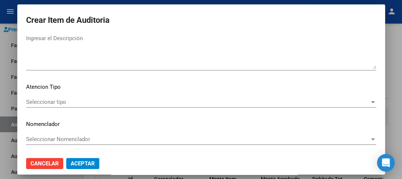
click at [44, 99] on span "Seleccionar tipo" at bounding box center [197, 102] width 343 height 7
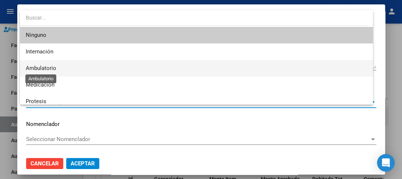
click at [41, 68] on span "Ambulatorio" at bounding box center [41, 68] width 31 height 7
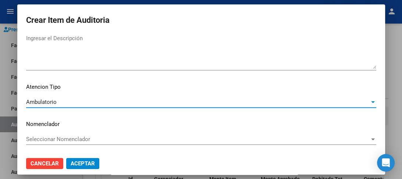
click at [51, 137] on span "Seleccionar Nomenclador" at bounding box center [197, 139] width 343 height 7
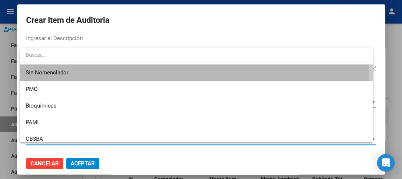
click at [40, 70] on span "Sin Nomenclador" at bounding box center [196, 72] width 341 height 17
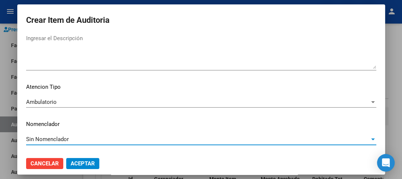
click at [79, 161] on span "Aceptar" at bounding box center [83, 163] width 24 height 7
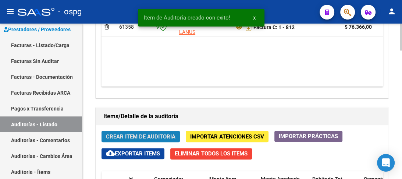
click at [126, 131] on button "Crear Item de Auditoria" at bounding box center [140, 136] width 78 height 11
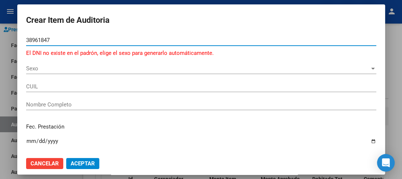
type input "38961847"
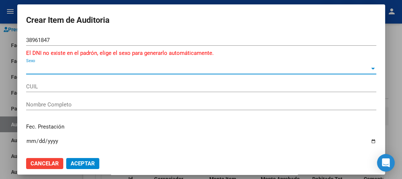
click at [96, 69] on span "Sexo" at bounding box center [197, 68] width 343 height 7
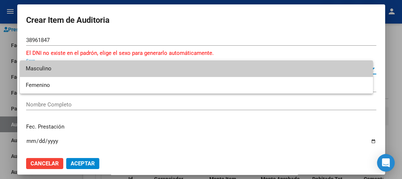
click at [92, 68] on span "Masculino" at bounding box center [196, 68] width 341 height 17
type input "20389618471"
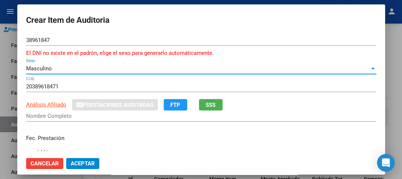
type input "[PERSON_NAME]"
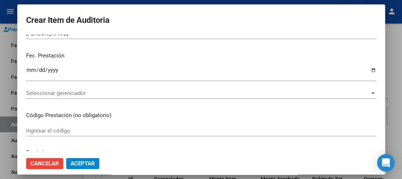
scroll to position [94, 0]
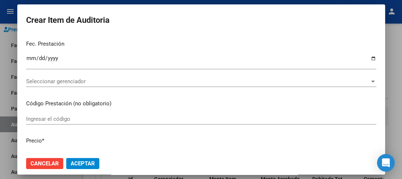
click at [30, 57] on input "Ingresar la fecha" at bounding box center [201, 61] width 350 height 12
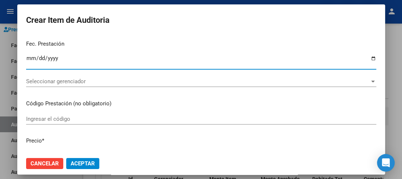
type input "0234-06-16"
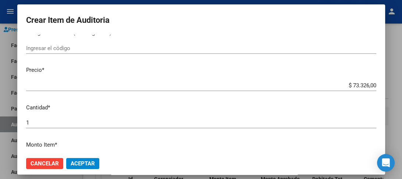
scroll to position [188, 0]
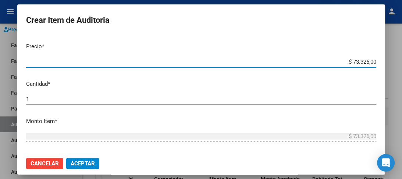
drag, startPoint x: 339, startPoint y: 59, endPoint x: 402, endPoint y: 64, distance: 62.4
click at [402, 64] on div "Crear Item de Auditoria 38961847 Nro Documento El DNI no existe en el padrón, e…" at bounding box center [201, 89] width 402 height 179
type input "$ 0,03"
type input "$ 0,39"
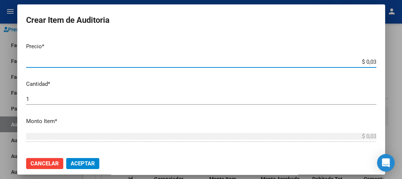
type input "$ 0,39"
type input "$ 3,99"
type input "$ 39,98"
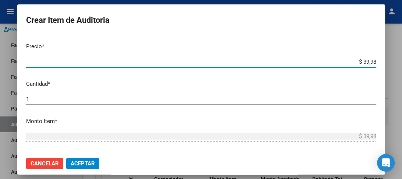
type input "$ 399,80"
type input "$ 3.998,00"
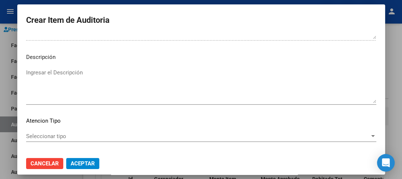
scroll to position [552, 0]
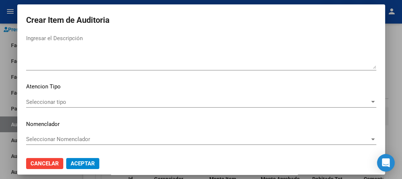
click at [64, 103] on span "Seleccionar tipo" at bounding box center [197, 102] width 343 height 7
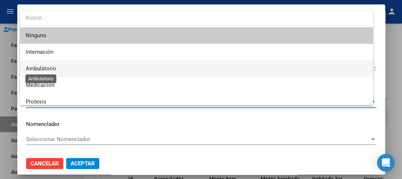
click at [51, 71] on span "Ambulatorio" at bounding box center [41, 68] width 31 height 7
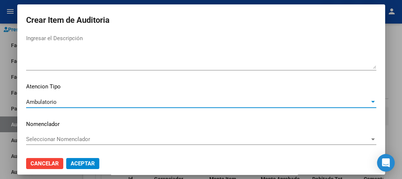
click at [49, 137] on span "Seleccionar Nomenclador" at bounding box center [197, 139] width 343 height 7
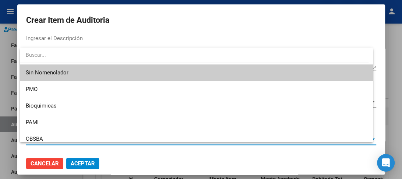
click at [50, 67] on span "Sin Nomenclador" at bounding box center [196, 72] width 341 height 17
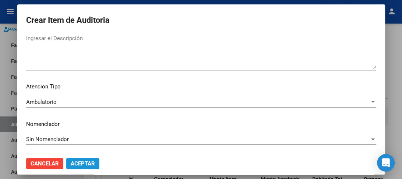
click at [81, 161] on span "Aceptar" at bounding box center [83, 163] width 24 height 7
click at [88, 160] on span "Aceptar" at bounding box center [83, 163] width 24 height 7
click at [89, 161] on span "Aceptar" at bounding box center [83, 163] width 24 height 7
click at [87, 163] on span "Aceptar" at bounding box center [83, 163] width 24 height 7
click at [399, 84] on div at bounding box center [201, 89] width 402 height 179
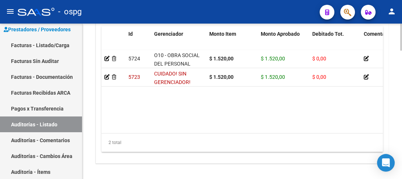
scroll to position [726, 0]
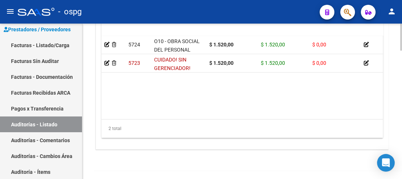
click at [400, 156] on div at bounding box center [401, 161] width 2 height 27
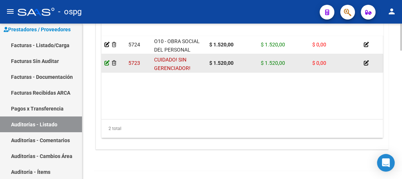
click at [106, 61] on icon at bounding box center [106, 62] width 5 height 5
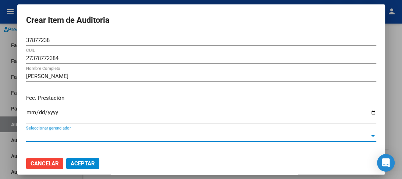
click at [70, 138] on span "Seleccionar gerenciador" at bounding box center [197, 135] width 343 height 7
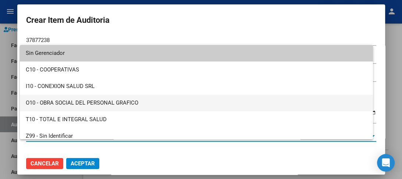
click at [130, 101] on span "O10 - OBRA SOCIAL DEL PERSONAL GRAFICO" at bounding box center [196, 103] width 341 height 17
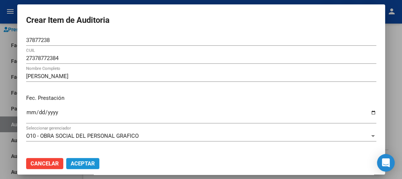
click at [88, 166] on span "Aceptar" at bounding box center [83, 163] width 24 height 7
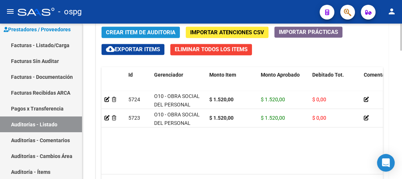
click at [130, 31] on span "Crear Item de Auditoria" at bounding box center [141, 32] width 70 height 7
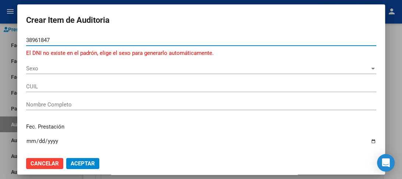
type input "38961847"
click at [56, 69] on span "Sexo" at bounding box center [197, 68] width 343 height 7
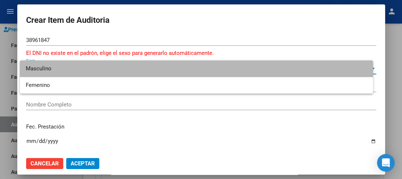
click at [51, 69] on span "Masculino" at bounding box center [196, 68] width 341 height 17
type input "20389618471"
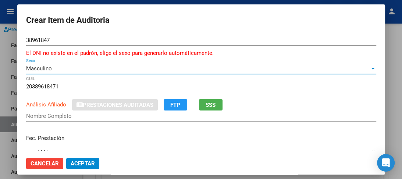
type input "[PERSON_NAME]"
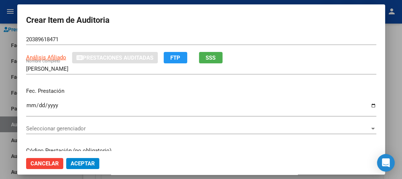
scroll to position [59, 0]
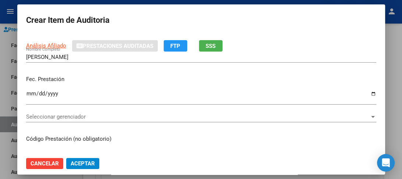
click at [31, 93] on input "Ingresar la fecha" at bounding box center [201, 96] width 350 height 12
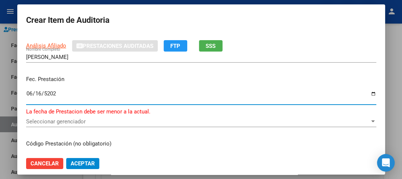
type input "[DATE]"
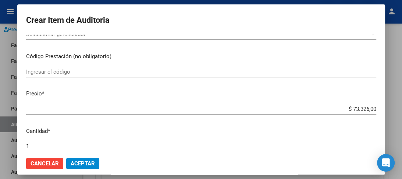
scroll to position [153, 0]
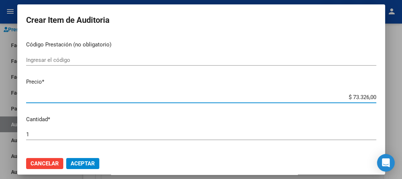
drag, startPoint x: 336, startPoint y: 100, endPoint x: 390, endPoint y: 91, distance: 54.0
click at [390, 91] on div "Crear Item de Auditoria 38961847 Nro Documento El DNI no existe en el padrón, e…" at bounding box center [201, 89] width 402 height 179
drag, startPoint x: 329, startPoint y: 96, endPoint x: 402, endPoint y: 89, distance: 73.1
click at [402, 89] on div "Crear Item de Auditoria 38961847 Nro Documento El DNI no existe en el padrón, e…" at bounding box center [201, 89] width 402 height 179
type input "$ 0,03"
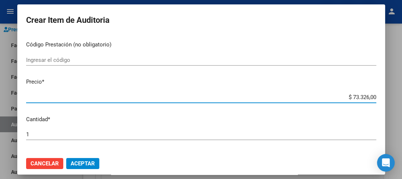
type input "$ 0,03"
type input "$ 0,39"
type input "$ 3,99"
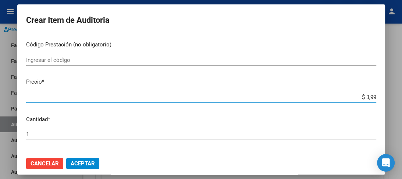
type input "$ 39,98"
type input "$ 399,80"
type input "$ 3.998,00"
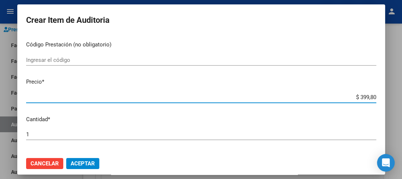
type input "$ 3.998,00"
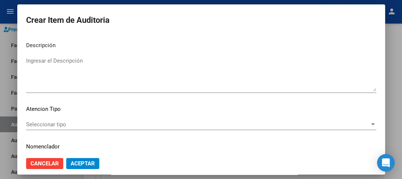
scroll to position [552, 0]
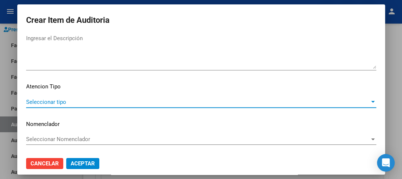
click at [43, 100] on span "Seleccionar tipo" at bounding box center [197, 102] width 343 height 7
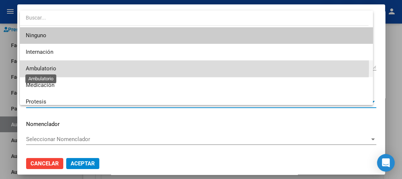
click at [33, 65] on span "Ambulatorio" at bounding box center [41, 68] width 31 height 7
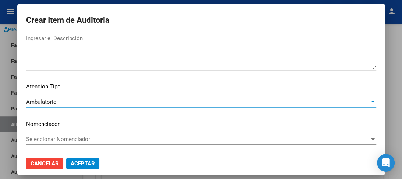
click at [43, 140] on span "Seleccionar Nomenclador" at bounding box center [197, 139] width 343 height 7
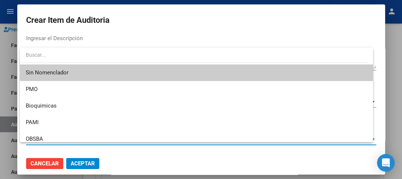
click at [40, 73] on span "Sin Nomenclador" at bounding box center [196, 72] width 341 height 17
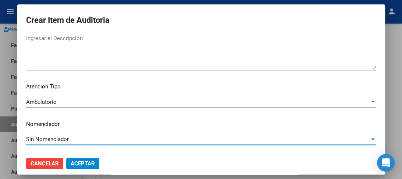
click at [81, 164] on span "Aceptar" at bounding box center [83, 163] width 24 height 7
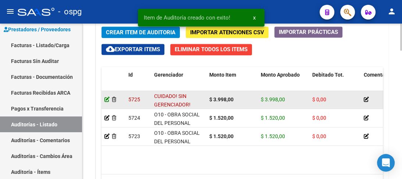
click at [106, 98] on icon at bounding box center [106, 99] width 5 height 5
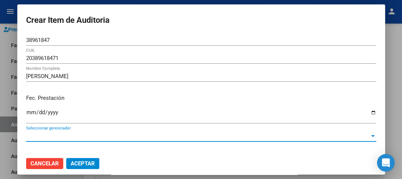
click at [81, 132] on span "Seleccionar gerenciador" at bounding box center [197, 135] width 343 height 7
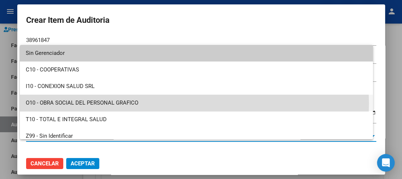
click at [110, 103] on span "O10 - OBRA SOCIAL DEL PERSONAL GRAFICO" at bounding box center [196, 103] width 341 height 17
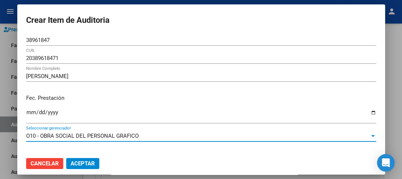
click at [89, 159] on button "Aceptar" at bounding box center [82, 163] width 33 height 11
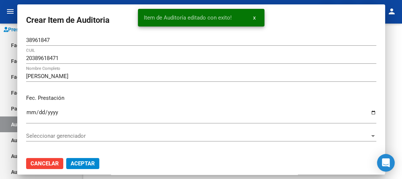
scroll to position [0, 0]
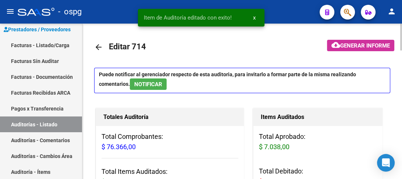
click at [400, 104] on div at bounding box center [401, 101] width 2 height 155
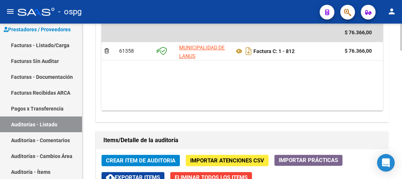
scroll to position [555, 0]
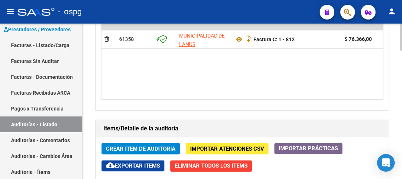
click at [163, 145] on span "Crear Item de Auditoria" at bounding box center [141, 148] width 70 height 7
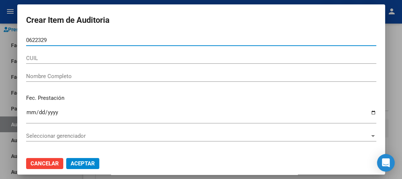
type input "06223294"
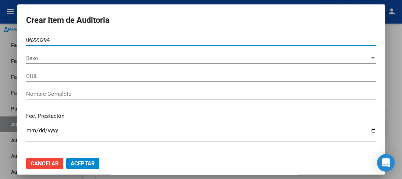
type input "27062232949"
type input "[PERSON_NAME]"
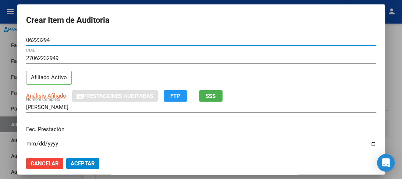
type input "06223294"
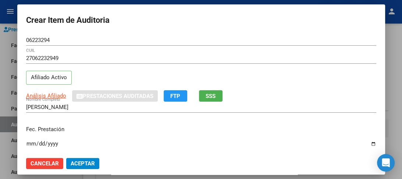
click at [32, 147] on input "Ingresar la fecha" at bounding box center [201, 146] width 350 height 12
type input "[DATE]"
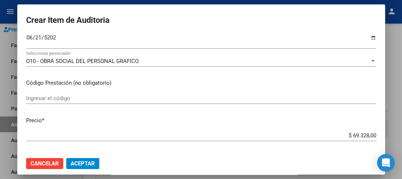
scroll to position [118, 0]
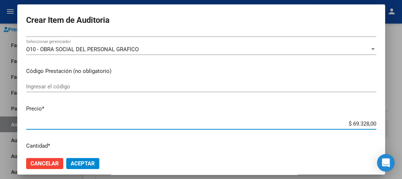
drag, startPoint x: 339, startPoint y: 125, endPoint x: 400, endPoint y: 128, distance: 60.8
click at [400, 128] on div "Crear Item de Auditoria 06223294 Nro Documento 27062232949 CUIL Afiliado Activo…" at bounding box center [201, 89] width 402 height 179
type input "$ 0,01"
type input "$ 0,15"
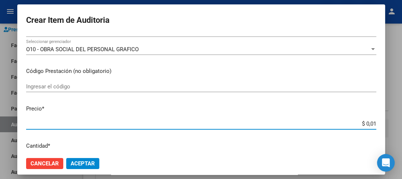
type input "$ 0,15"
type input "$ 1,52"
type input "$ 15,20"
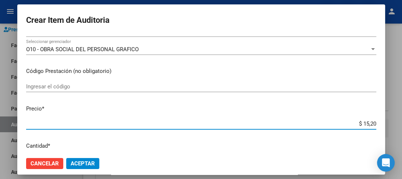
type input "$ 152,00"
type input "$ 1.520,00"
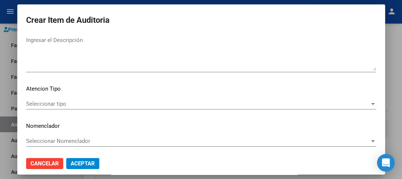
scroll to position [543, 0]
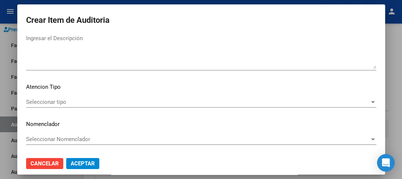
click at [51, 101] on span "Seleccionar tipo" at bounding box center [197, 102] width 343 height 7
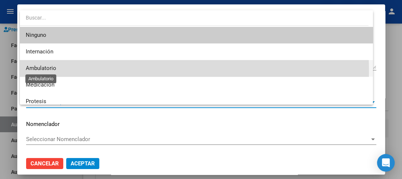
click at [44, 71] on span "Ambulatorio" at bounding box center [41, 68] width 31 height 7
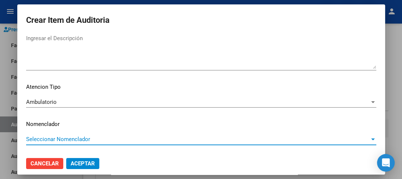
click at [35, 140] on span "Seleccionar Nomenclador" at bounding box center [197, 139] width 343 height 7
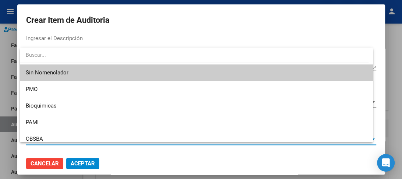
click at [35, 68] on span "Sin Nomenclador" at bounding box center [196, 72] width 341 height 17
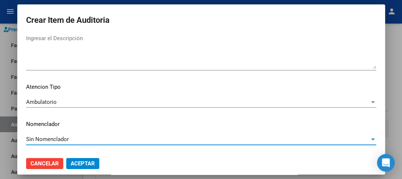
click at [75, 160] on span "Aceptar" at bounding box center [83, 163] width 24 height 7
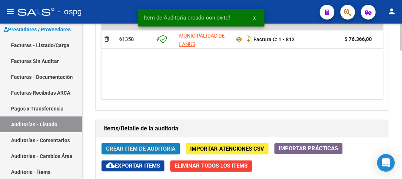
click at [131, 147] on span "Crear Item de Auditoria" at bounding box center [141, 148] width 70 height 7
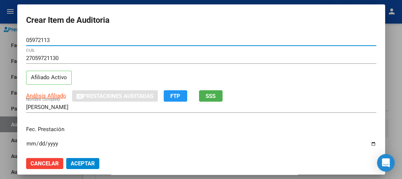
click at [31, 144] on input "Ingresar la fecha" at bounding box center [201, 146] width 350 height 12
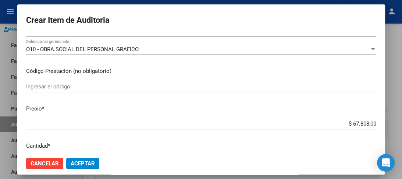
scroll to position [129, 0]
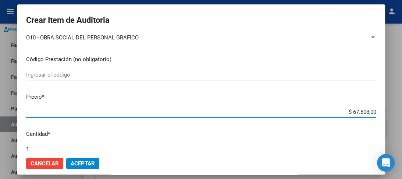
drag, startPoint x: 343, startPoint y: 110, endPoint x: 392, endPoint y: 114, distance: 49.4
click at [392, 113] on div "Crear Item de Auditoria 05972113 Nro Documento 27059721130 CUIL Afiliado Activo…" at bounding box center [201, 89] width 402 height 179
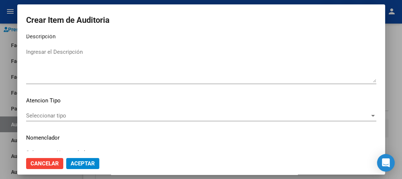
scroll to position [543, 0]
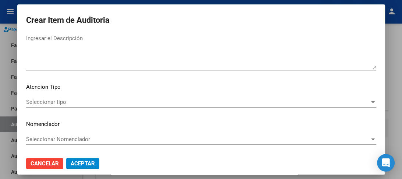
click at [50, 100] on span "Seleccionar tipo" at bounding box center [197, 102] width 343 height 7
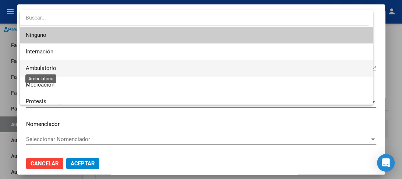
click at [38, 69] on span "Ambulatorio" at bounding box center [41, 68] width 31 height 7
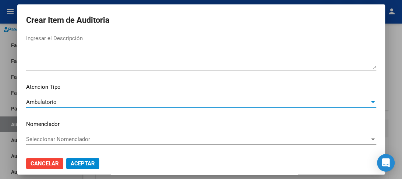
click at [50, 137] on span "Seleccionar Nomenclador" at bounding box center [197, 139] width 343 height 7
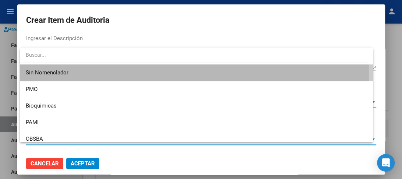
click at [40, 72] on span "Sin Nomenclador" at bounding box center [196, 72] width 341 height 17
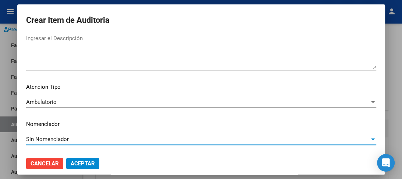
click at [82, 160] on span "Aceptar" at bounding box center [83, 163] width 24 height 7
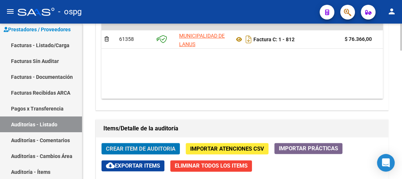
click at [113, 151] on button "Crear Item de Auditoria" at bounding box center [140, 148] width 78 height 11
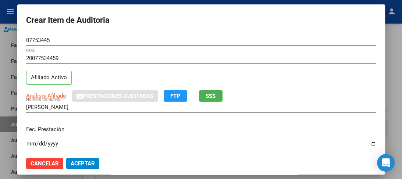
click at [29, 146] on input "Ingresar la fecha" at bounding box center [201, 146] width 350 height 12
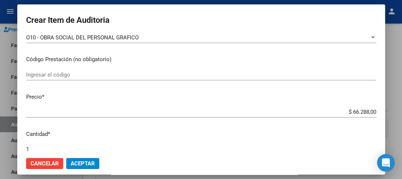
scroll to position [141, 0]
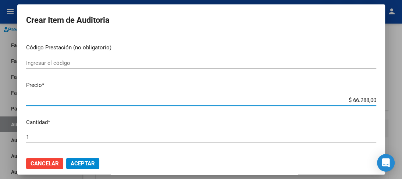
drag, startPoint x: 338, startPoint y: 99, endPoint x: 401, endPoint y: 104, distance: 63.8
click at [402, 103] on div "Crear Item de Auditoria 07753445 Nro Documento 20077534459 CUIL Afiliado Activo…" at bounding box center [201, 89] width 402 height 179
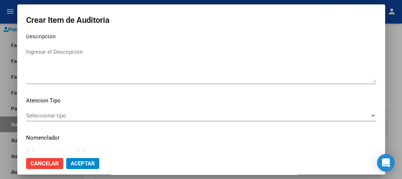
scroll to position [543, 0]
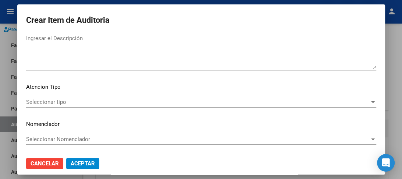
click at [53, 100] on span "Seleccionar tipo" at bounding box center [197, 102] width 343 height 7
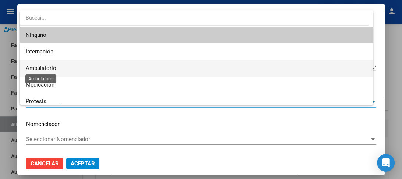
click at [49, 68] on span "Ambulatorio" at bounding box center [41, 68] width 31 height 7
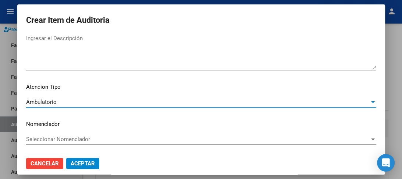
click at [46, 133] on div "Seleccionar Nomenclador Seleccionar Nomenclador" at bounding box center [201, 138] width 350 height 11
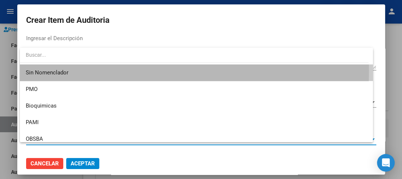
click at [47, 70] on span "Sin Nomenclador" at bounding box center [196, 72] width 341 height 17
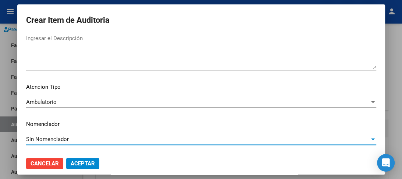
click at [81, 165] on span "Aceptar" at bounding box center [83, 163] width 24 height 7
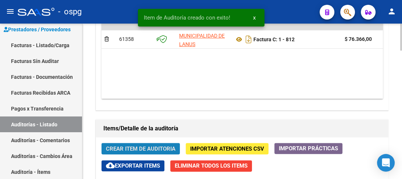
click at [137, 147] on span "Crear Item de Auditoria" at bounding box center [141, 148] width 70 height 7
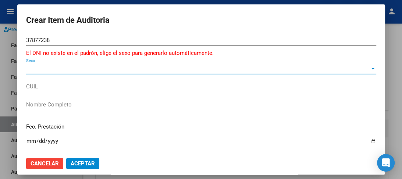
click at [66, 69] on span "Sexo" at bounding box center [197, 68] width 343 height 7
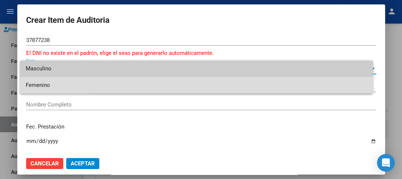
click at [44, 90] on span "Femenino" at bounding box center [196, 85] width 341 height 17
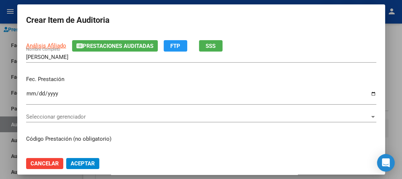
scroll to position [71, 0]
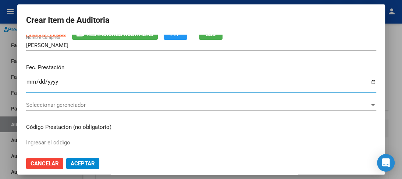
click at [29, 79] on input "Ingresar la fecha" at bounding box center [201, 85] width 350 height 12
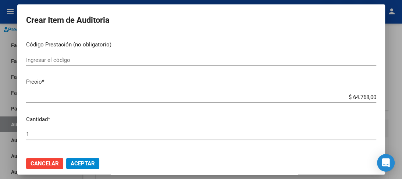
scroll to position [177, 0]
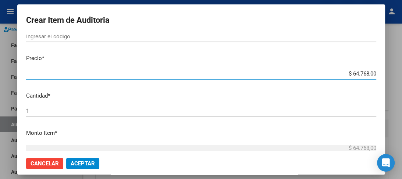
drag, startPoint x: 340, startPoint y: 75, endPoint x: 402, endPoint y: 83, distance: 62.4
click at [402, 83] on div "Crear Item de Auditoria 37877238 Nro Documento El DNI no existe en el padrón, e…" at bounding box center [201, 89] width 402 height 179
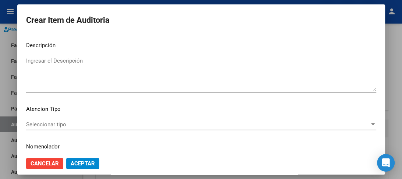
scroll to position [552, 0]
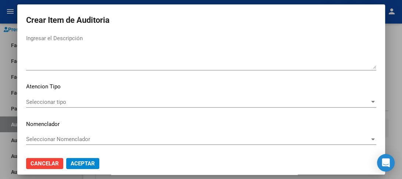
drag, startPoint x: 379, startPoint y: 147, endPoint x: 116, endPoint y: 99, distance: 267.3
click at [116, 99] on span "Seleccionar tipo" at bounding box center [197, 102] width 343 height 7
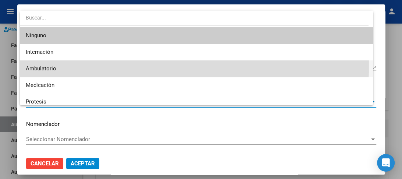
click at [52, 64] on span "Ambulatorio" at bounding box center [196, 68] width 341 height 17
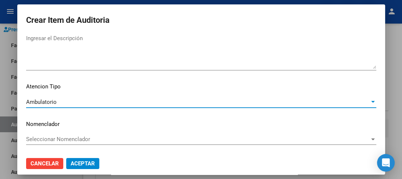
click at [54, 138] on span "Seleccionar Nomenclador" at bounding box center [197, 139] width 343 height 7
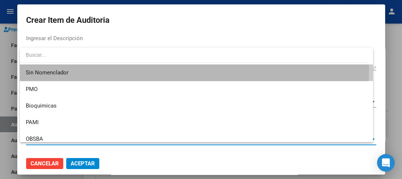
click at [70, 68] on span "Sin Nomenclador" at bounding box center [196, 72] width 341 height 17
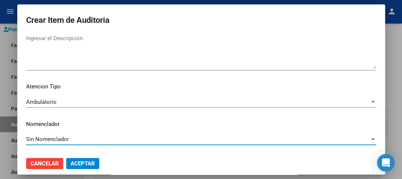
click at [83, 159] on button "Aceptar" at bounding box center [82, 163] width 33 height 11
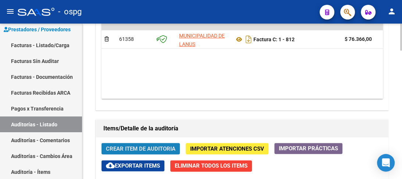
click at [143, 143] on button "Crear Item de Auditoria" at bounding box center [140, 148] width 78 height 11
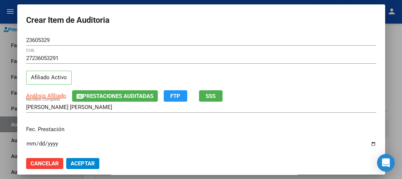
click at [31, 148] on input "Ingresar la fecha" at bounding box center [201, 146] width 350 height 12
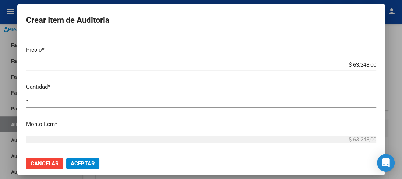
scroll to position [188, 0]
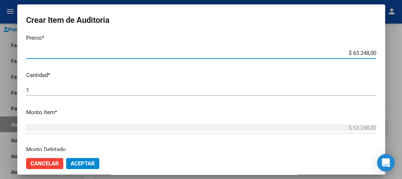
drag, startPoint x: 341, startPoint y: 50, endPoint x: 402, endPoint y: 53, distance: 60.4
click at [402, 53] on div "Crear Item de Auditoria 23605329 Nro Documento 27236053291 CUIL Afiliado Activo…" at bounding box center [201, 89] width 402 height 179
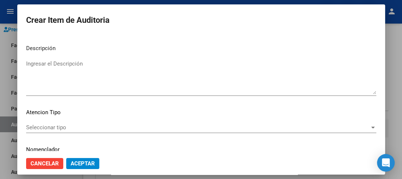
scroll to position [543, 0]
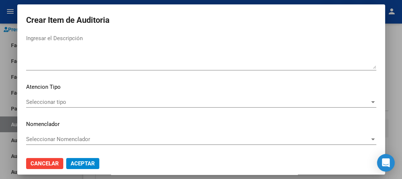
click at [46, 100] on span "Seleccionar tipo" at bounding box center [197, 102] width 343 height 7
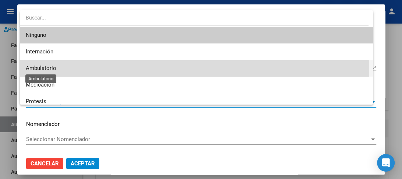
click at [40, 68] on span "Ambulatorio" at bounding box center [41, 68] width 31 height 7
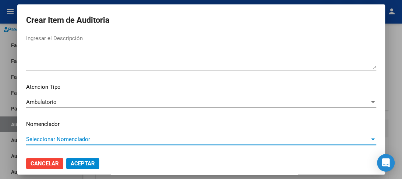
click at [42, 138] on span "Seleccionar Nomenclador" at bounding box center [197, 139] width 343 height 7
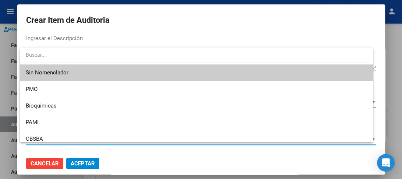
click at [39, 74] on span "Sin Nomenclador" at bounding box center [196, 72] width 341 height 17
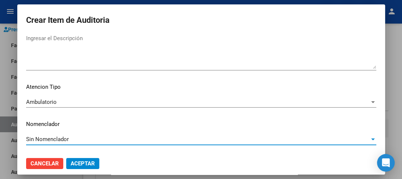
click at [77, 161] on span "Aceptar" at bounding box center [83, 163] width 24 height 7
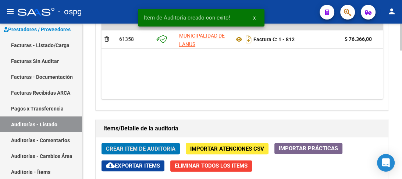
click at [124, 148] on span "Crear Item de Auditoria" at bounding box center [141, 148] width 70 height 7
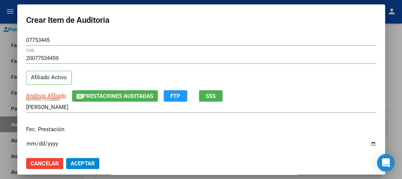
click at [29, 149] on input "Ingresar la fecha" at bounding box center [201, 146] width 350 height 12
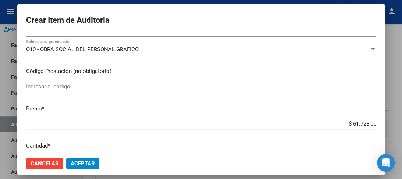
scroll to position [153, 0]
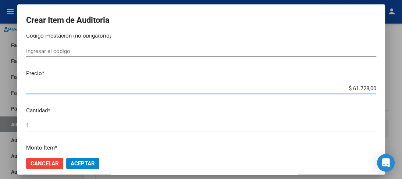
drag, startPoint x: 335, startPoint y: 85, endPoint x: 394, endPoint y: 82, distance: 58.5
click at [394, 82] on div "Crear Item de Auditoria 07753445 Nro Documento 20077534459 CUIL Afiliado Activo…" at bounding box center [201, 89] width 402 height 179
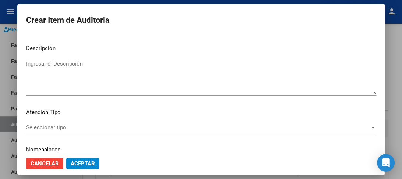
scroll to position [543, 0]
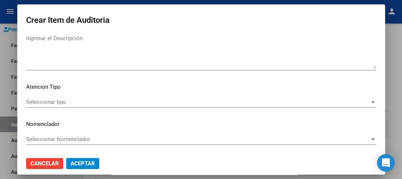
click at [48, 102] on span "Seleccionar tipo" at bounding box center [197, 102] width 343 height 7
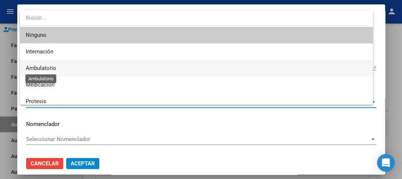
click at [40, 67] on span "Ambulatorio" at bounding box center [41, 68] width 31 height 7
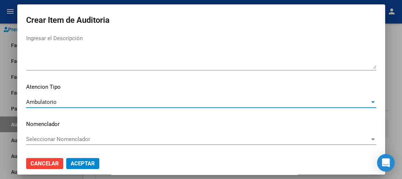
click at [43, 137] on span "Seleccionar Nomenclador" at bounding box center [197, 139] width 343 height 7
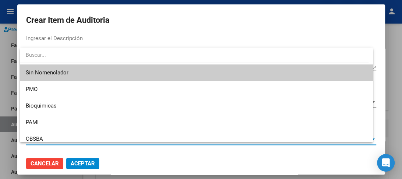
click at [41, 71] on span "Sin Nomenclador" at bounding box center [196, 72] width 341 height 17
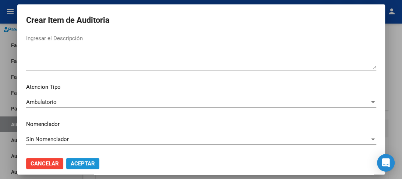
click at [82, 160] on span "Aceptar" at bounding box center [83, 163] width 24 height 7
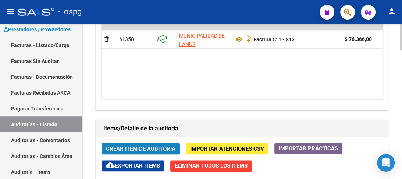
click at [156, 145] on span "Crear Item de Auditoria" at bounding box center [141, 148] width 70 height 7
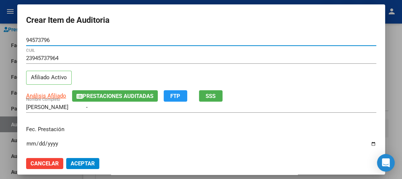
click at [29, 141] on input "Ingresar la fecha" at bounding box center [201, 146] width 350 height 12
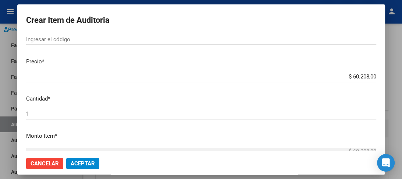
scroll to position [177, 0]
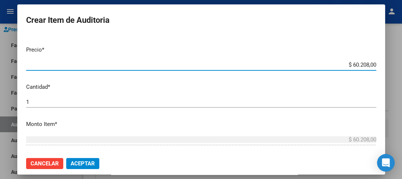
drag, startPoint x: 339, startPoint y: 66, endPoint x: 393, endPoint y: 72, distance: 54.8
click at [393, 72] on div "Crear Item de Auditoria 94573796 Nro Documento 23945737964 CUIL Afiliado Activo…" at bounding box center [201, 89] width 402 height 179
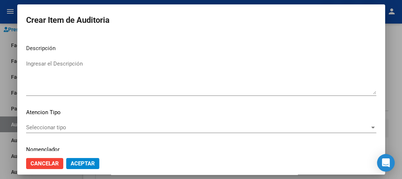
scroll to position [543, 0]
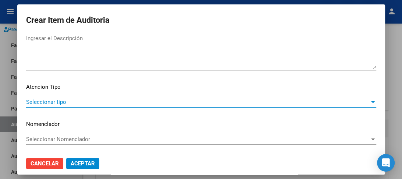
click at [37, 101] on span "Seleccionar tipo" at bounding box center [197, 102] width 343 height 7
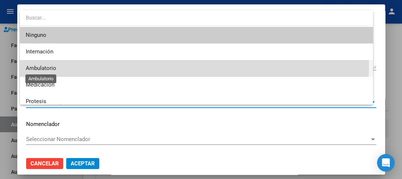
click at [43, 65] on span "Ambulatorio" at bounding box center [41, 68] width 31 height 7
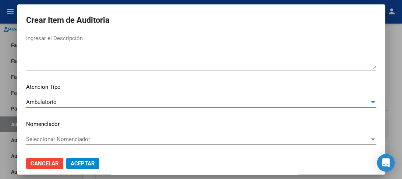
click at [50, 136] on span "Seleccionar Nomenclador" at bounding box center [197, 139] width 343 height 7
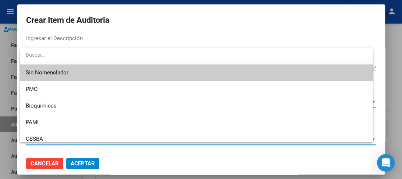
click at [45, 68] on span "Sin Nomenclador" at bounding box center [196, 72] width 341 height 17
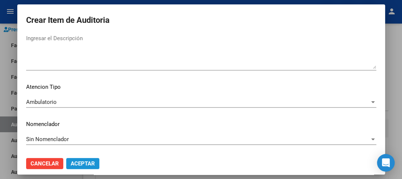
click at [93, 160] on span "Aceptar" at bounding box center [83, 163] width 24 height 7
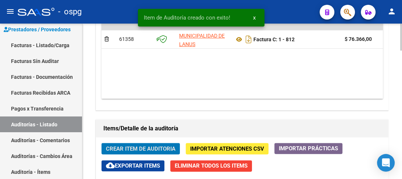
click at [143, 145] on span "Crear Item de Auditoria" at bounding box center [141, 148] width 70 height 7
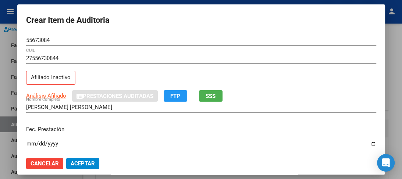
click at [28, 145] on input "Ingresar la fecha" at bounding box center [201, 146] width 350 height 12
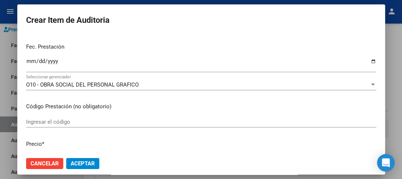
scroll to position [94, 0]
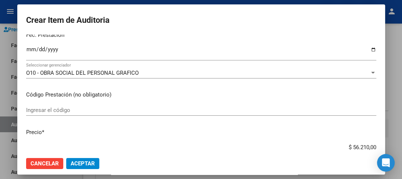
drag, startPoint x: 340, startPoint y: 145, endPoint x: 388, endPoint y: 141, distance: 48.4
click at [388, 141] on div "Crear Item de Auditoria 55673084 Nro Documento 27556730844 CUIL Afiliado Inacti…" at bounding box center [201, 89] width 402 height 179
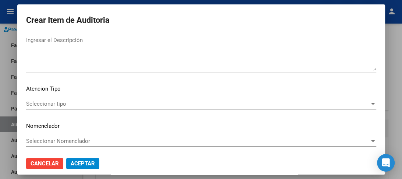
scroll to position [543, 0]
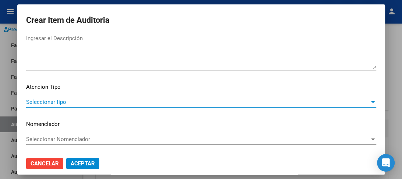
click at [50, 100] on span "Seleccionar tipo" at bounding box center [197, 102] width 343 height 7
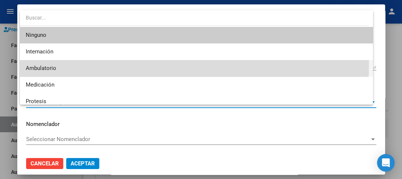
click at [37, 64] on span "Ambulatorio" at bounding box center [196, 68] width 341 height 17
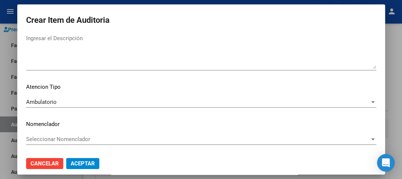
click at [56, 135] on div "Seleccionar Nomenclador Seleccionar Nomenclador" at bounding box center [201, 138] width 350 height 11
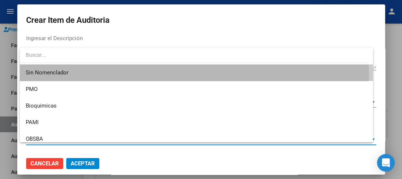
click at [49, 76] on span "Sin Nomenclador" at bounding box center [196, 72] width 341 height 17
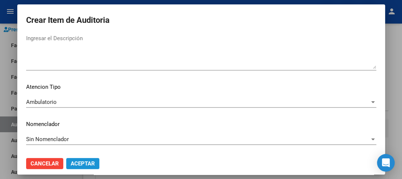
click at [85, 162] on span "Aceptar" at bounding box center [83, 163] width 24 height 7
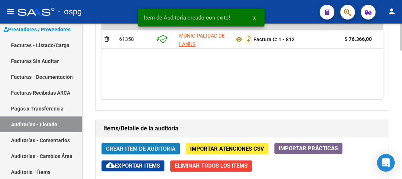
click at [125, 147] on span "Crear Item de Auditoria" at bounding box center [141, 148] width 70 height 7
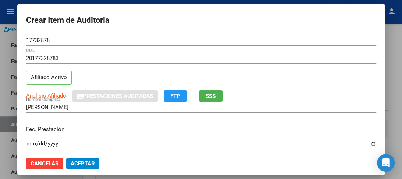
click at [31, 139] on div "Ingresar la fecha" at bounding box center [201, 147] width 350 height 16
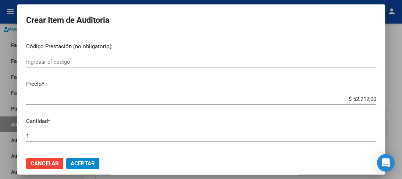
scroll to position [154, 0]
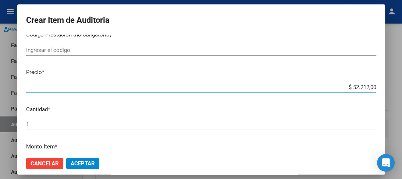
drag, startPoint x: 339, startPoint y: 88, endPoint x: 402, endPoint y: 94, distance: 62.4
click at [402, 94] on div "Crear Item de Auditoria 17732878 Nro Documento 20177328783 CUIL Afiliado Activo…" at bounding box center [201, 89] width 402 height 179
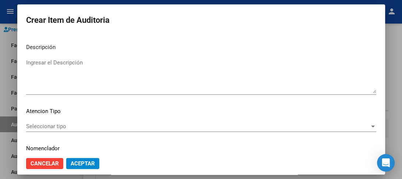
scroll to position [543, 0]
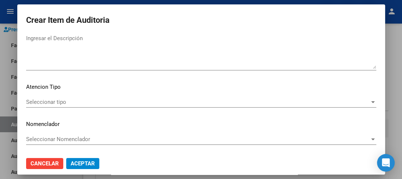
click at [48, 99] on span "Seleccionar tipo" at bounding box center [197, 102] width 343 height 7
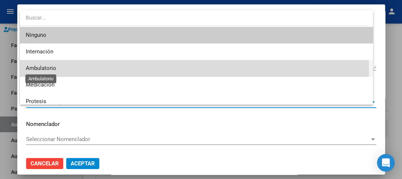
click at [47, 71] on span "Ambulatorio" at bounding box center [41, 68] width 31 height 7
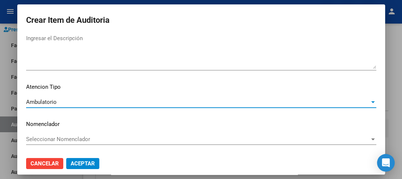
click at [60, 137] on span "Seleccionar Nomenclador" at bounding box center [197, 139] width 343 height 7
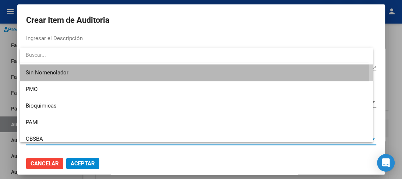
click at [53, 74] on span "Sin Nomenclador" at bounding box center [196, 72] width 341 height 17
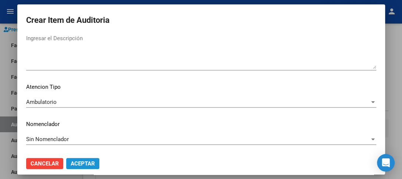
click at [90, 165] on span "Aceptar" at bounding box center [83, 163] width 24 height 7
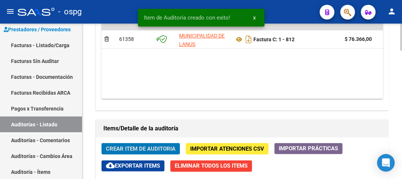
click at [149, 145] on span "Crear Item de Auditoria" at bounding box center [141, 148] width 70 height 7
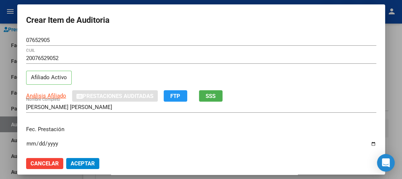
click at [29, 129] on p "Fec. Prestación" at bounding box center [201, 129] width 350 height 8
click at [28, 140] on input "Ingresar la fecha" at bounding box center [201, 146] width 350 height 12
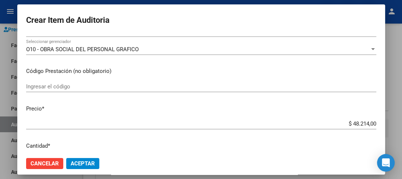
scroll to position [141, 0]
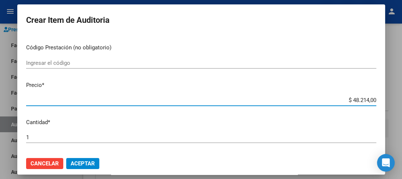
drag, startPoint x: 340, startPoint y: 100, endPoint x: 402, endPoint y: 98, distance: 61.4
click at [402, 96] on div "Crear Item de Auditoria 07652905 Nro Documento 20076529052 CUIL Afiliado Activo…" at bounding box center [201, 89] width 402 height 179
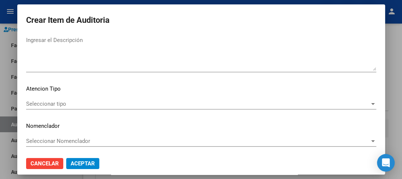
scroll to position [543, 0]
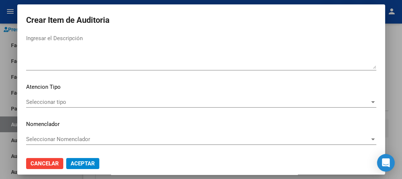
click at [49, 101] on span "Seleccionar tipo" at bounding box center [197, 102] width 343 height 7
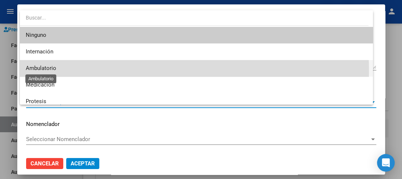
click at [38, 71] on span "Ambulatorio" at bounding box center [41, 68] width 31 height 7
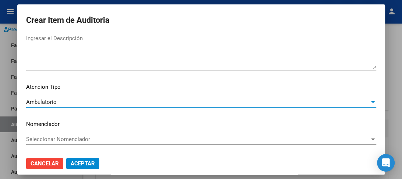
click at [54, 138] on span "Seleccionar Nomenclador" at bounding box center [197, 139] width 343 height 7
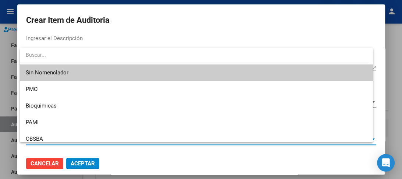
click at [49, 72] on span "Sin Nomenclador" at bounding box center [196, 72] width 341 height 17
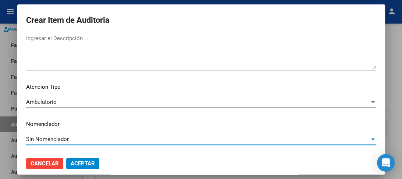
click at [79, 164] on span "Aceptar" at bounding box center [83, 163] width 24 height 7
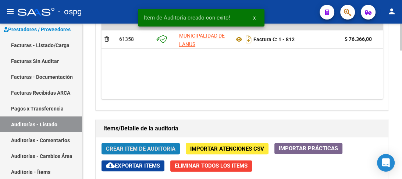
click at [127, 143] on button "Crear Item de Auditoria" at bounding box center [140, 148] width 78 height 11
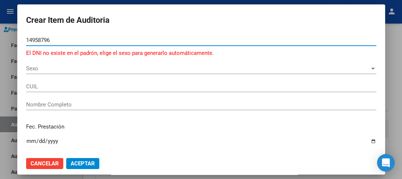
click at [53, 69] on span "Sexo" at bounding box center [197, 68] width 343 height 7
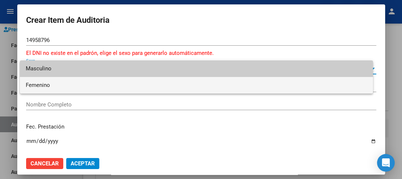
click at [47, 85] on span "Femenino" at bounding box center [196, 85] width 341 height 17
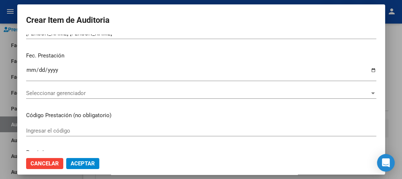
scroll to position [106, 0]
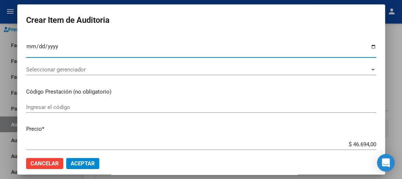
click at [32, 45] on input "Ingresar la fecha" at bounding box center [201, 49] width 350 height 12
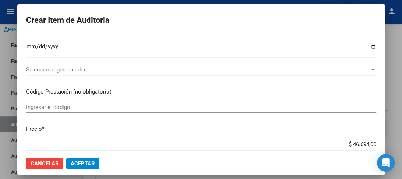
drag, startPoint x: 334, startPoint y: 147, endPoint x: 380, endPoint y: 140, distance: 46.1
click at [380, 140] on mat-dialog-content "14958796 Nro Documento El DNI no existe en el padrón, elige el sexo para genera…" at bounding box center [201, 93] width 368 height 116
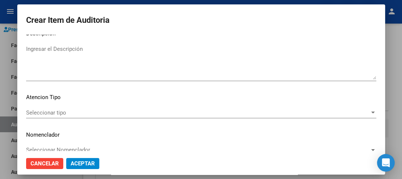
scroll to position [552, 0]
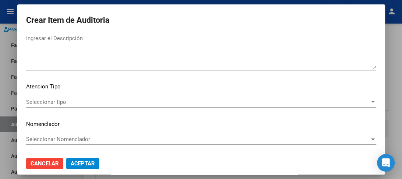
click at [59, 101] on span "Seleccionar tipo" at bounding box center [197, 102] width 343 height 7
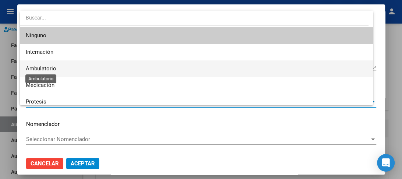
click at [43, 67] on span "Ambulatorio" at bounding box center [41, 68] width 31 height 7
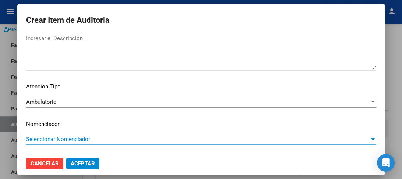
click at [41, 138] on span "Seleccionar Nomenclador" at bounding box center [197, 139] width 343 height 7
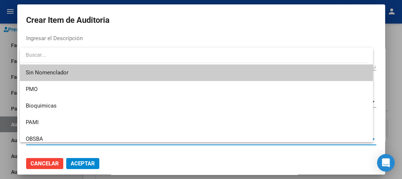
click at [47, 74] on span "Sin Nomenclador" at bounding box center [196, 72] width 341 height 17
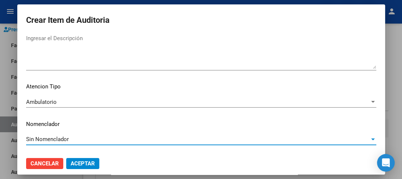
click at [75, 163] on span "Aceptar" at bounding box center [83, 163] width 24 height 7
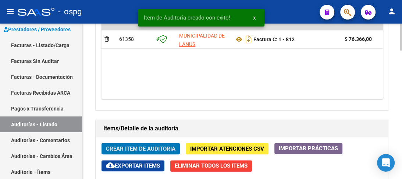
click at [142, 148] on span "Crear Item de Auditoria" at bounding box center [141, 148] width 70 height 7
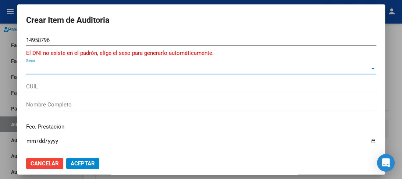
click at [64, 72] on span "Sexo" at bounding box center [197, 68] width 343 height 7
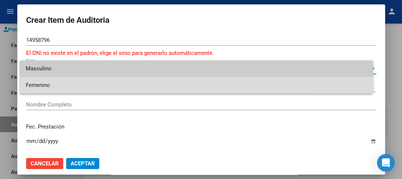
click at [62, 81] on span "Femenino" at bounding box center [196, 85] width 341 height 17
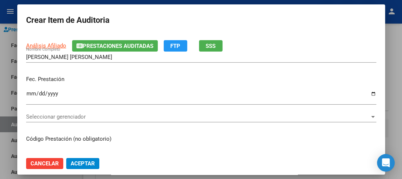
scroll to position [94, 0]
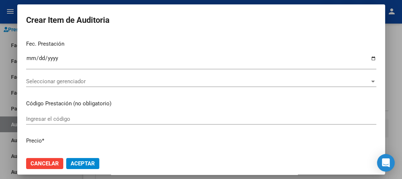
click at [28, 59] on input "Ingresar la fecha" at bounding box center [201, 61] width 350 height 12
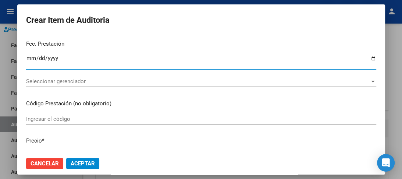
click at [28, 59] on input "Ingresar la fecha" at bounding box center [201, 61] width 350 height 12
click at [38, 58] on input "Ingresar la fecha" at bounding box center [201, 61] width 350 height 12
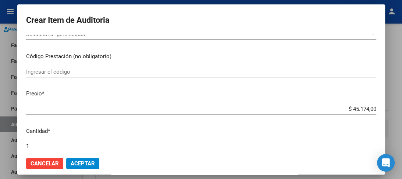
scroll to position [153, 0]
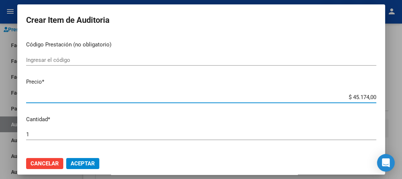
drag, startPoint x: 341, startPoint y: 96, endPoint x: 396, endPoint y: 93, distance: 55.6
click at [396, 93] on div "Crear Item de Auditoria 14958796 Nro Documento El DNI no existe en el padrón, e…" at bounding box center [201, 89] width 402 height 179
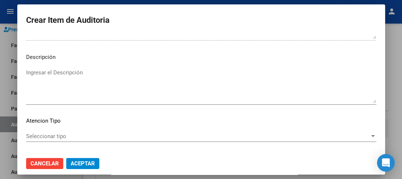
scroll to position [552, 0]
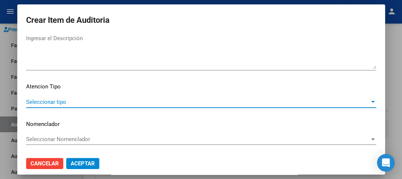
click at [42, 99] on span "Seleccionar tipo" at bounding box center [197, 102] width 343 height 7
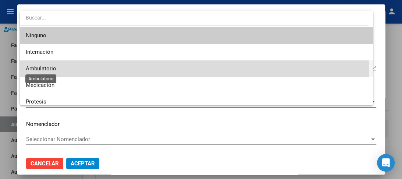
click at [36, 68] on span "Ambulatorio" at bounding box center [41, 68] width 31 height 7
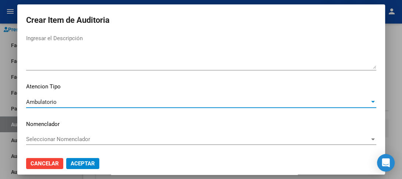
click at [53, 137] on span "Seleccionar Nomenclador" at bounding box center [197, 139] width 343 height 7
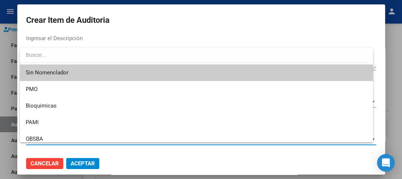
click at [40, 69] on span "Sin Nomenclador" at bounding box center [196, 72] width 341 height 17
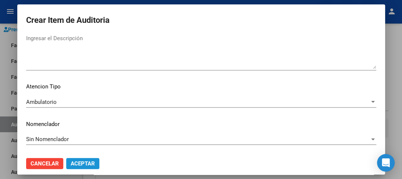
click at [87, 162] on span "Aceptar" at bounding box center [83, 163] width 24 height 7
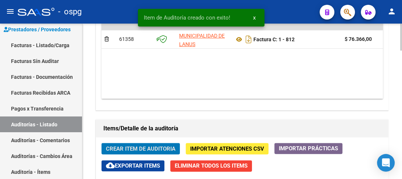
click at [124, 146] on span "Crear Item de Auditoria" at bounding box center [141, 148] width 70 height 7
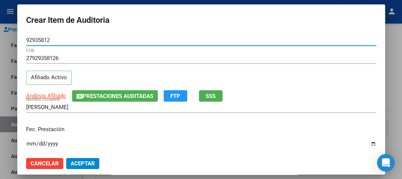
click at [30, 128] on p "Fec. Prestación" at bounding box center [201, 129] width 350 height 8
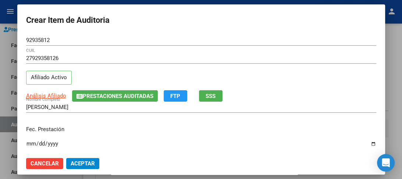
click at [29, 146] on input "Ingresar la fecha" at bounding box center [201, 146] width 350 height 12
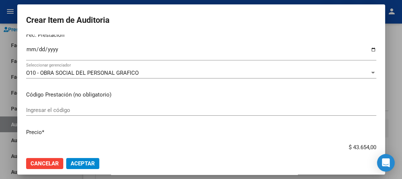
scroll to position [106, 0]
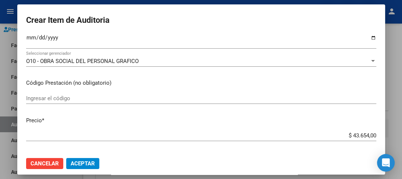
drag, startPoint x: 342, startPoint y: 138, endPoint x: 391, endPoint y: 143, distance: 49.9
click at [392, 143] on div "Crear Item de Auditoria 92935812 Nro Documento 27929358126 CUIL Afiliado Activo…" at bounding box center [201, 89] width 402 height 179
click at [334, 130] on div "$ 43.654,00 Ingresar el precio" at bounding box center [201, 135] width 350 height 11
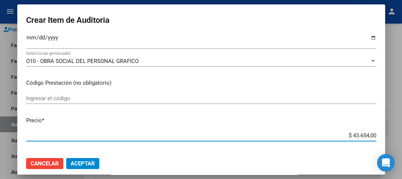
drag, startPoint x: 334, startPoint y: 136, endPoint x: 396, endPoint y: 137, distance: 62.2
click at [396, 137] on div "Crear Item de Auditoria 92935812 Nro Documento 27929358126 CUIL Afiliado Activo…" at bounding box center [201, 89] width 402 height 179
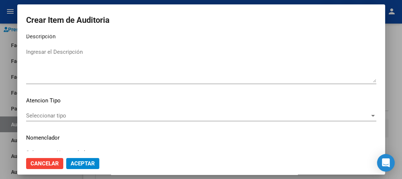
scroll to position [543, 0]
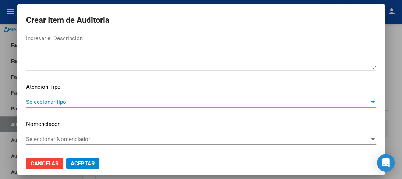
click at [56, 103] on span "Seleccionar tipo" at bounding box center [197, 102] width 343 height 7
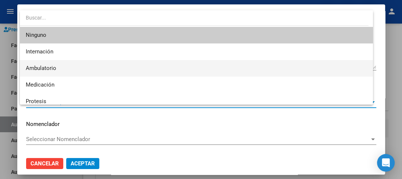
click at [60, 64] on span "Ambulatorio" at bounding box center [196, 68] width 341 height 17
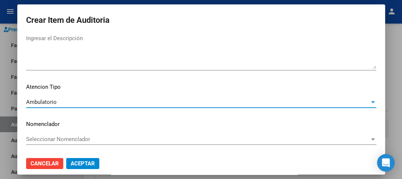
click at [41, 140] on span "Seleccionar Nomenclador" at bounding box center [197, 139] width 343 height 7
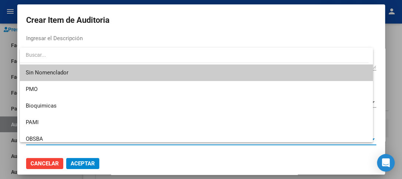
click at [76, 69] on span "Sin Nomenclador" at bounding box center [196, 72] width 341 height 17
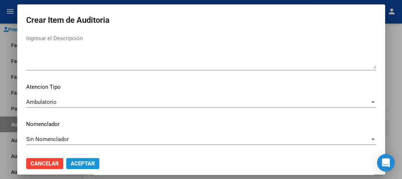
click at [81, 159] on button "Aceptar" at bounding box center [82, 163] width 33 height 11
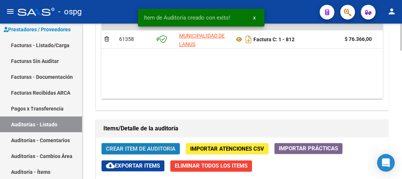
click at [138, 143] on button "Crear Item de Auditoria" at bounding box center [140, 148] width 78 height 11
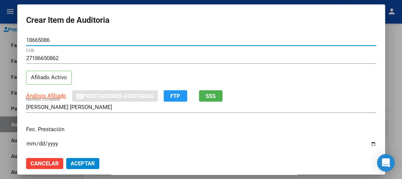
click at [29, 129] on p "Fec. Prestación" at bounding box center [201, 129] width 350 height 8
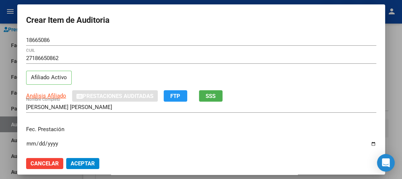
click at [29, 143] on input "Ingresar la fecha" at bounding box center [201, 146] width 350 height 12
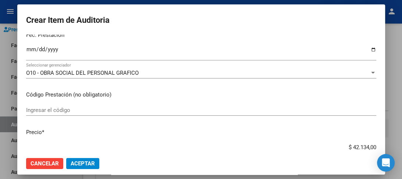
scroll to position [96, 0]
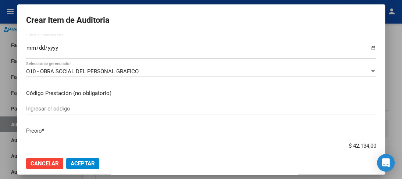
drag, startPoint x: 343, startPoint y: 146, endPoint x: 394, endPoint y: 140, distance: 51.1
click at [394, 140] on div "Crear Item de Auditoria 18665086 Nro Documento 27186650862 CUIL Afiliado Activo…" at bounding box center [201, 89] width 402 height 179
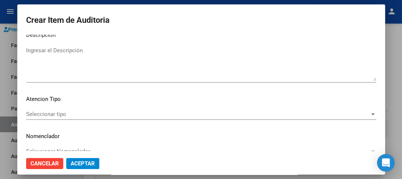
scroll to position [543, 0]
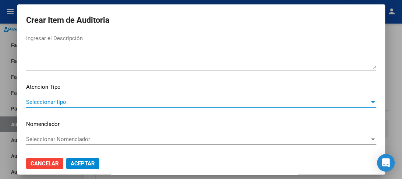
click at [54, 99] on span "Seleccionar tipo" at bounding box center [197, 102] width 343 height 7
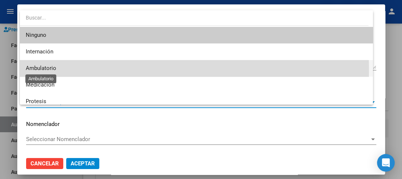
click at [36, 70] on span "Ambulatorio" at bounding box center [41, 68] width 31 height 7
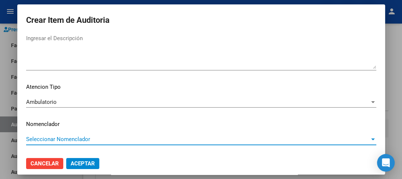
click at [43, 138] on span "Seleccionar Nomenclador" at bounding box center [197, 139] width 343 height 7
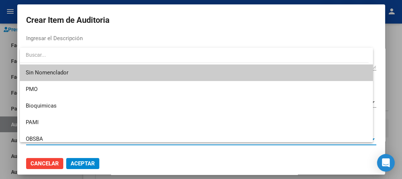
click at [35, 74] on span "Sin Nomenclador" at bounding box center [196, 72] width 341 height 17
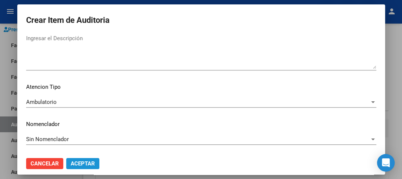
click at [75, 158] on button "Aceptar" at bounding box center [82, 163] width 33 height 11
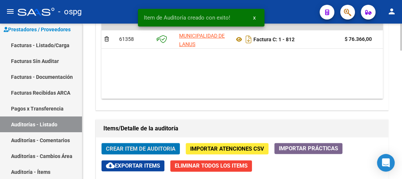
click at [138, 145] on span "Crear Item de Auditoria" at bounding box center [141, 148] width 70 height 7
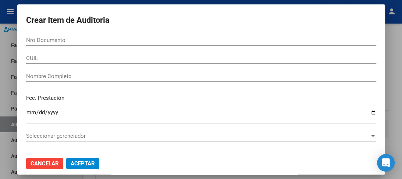
click at [259, 35] on div "Nro Documento" at bounding box center [201, 40] width 350 height 11
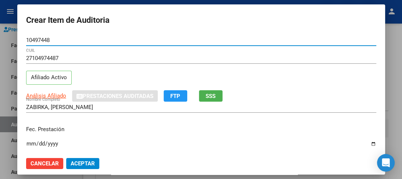
click at [28, 142] on input "Ingresar la fecha" at bounding box center [201, 146] width 350 height 12
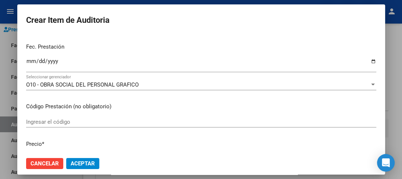
scroll to position [106, 0]
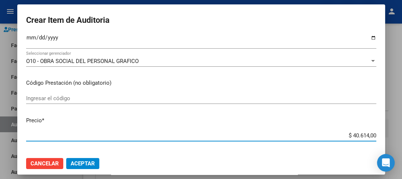
drag, startPoint x: 340, startPoint y: 138, endPoint x: 391, endPoint y: 134, distance: 51.6
click at [390, 134] on div "Crear Item de Auditoria 10497448 Nro Documento 27104974487 CUIL Afiliado Activo…" at bounding box center [201, 89] width 402 height 179
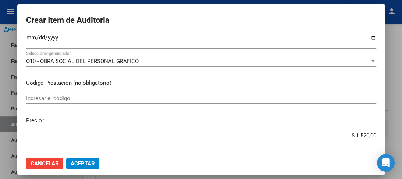
drag, startPoint x: 377, startPoint y: 148, endPoint x: 238, endPoint y: 165, distance: 139.8
click at [238, 165] on mat-dialog-actions "Cancelar Aceptar" at bounding box center [201, 163] width 350 height 25
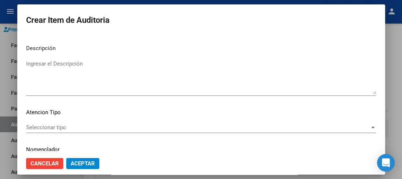
scroll to position [543, 0]
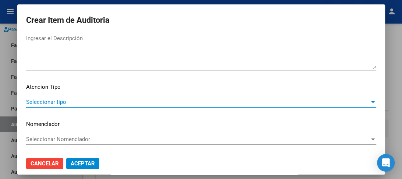
click at [44, 101] on span "Seleccionar tipo" at bounding box center [197, 102] width 343 height 7
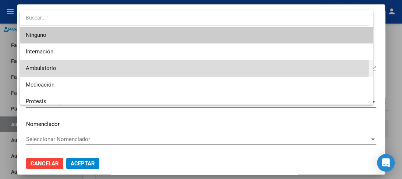
click at [64, 62] on span "Ambulatorio" at bounding box center [196, 68] width 341 height 17
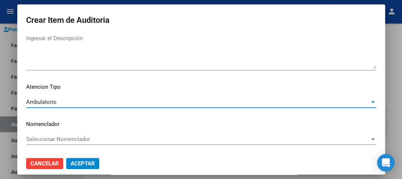
click at [47, 141] on span "Seleccionar Nomenclador" at bounding box center [197, 139] width 343 height 7
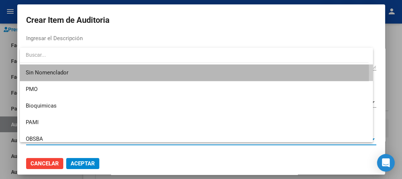
click at [46, 74] on span "Sin Nomenclador" at bounding box center [196, 72] width 341 height 17
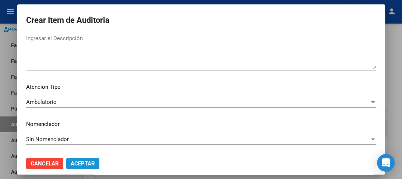
click at [81, 163] on span "Aceptar" at bounding box center [83, 163] width 24 height 7
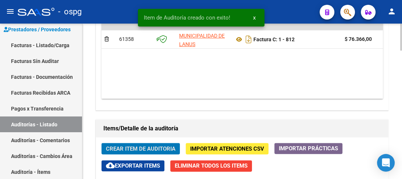
click at [144, 145] on span "Crear Item de Auditoria" at bounding box center [141, 148] width 70 height 7
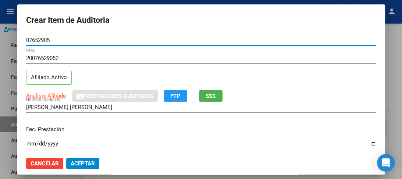
click at [29, 143] on input "Ingresar la fecha" at bounding box center [201, 146] width 350 height 12
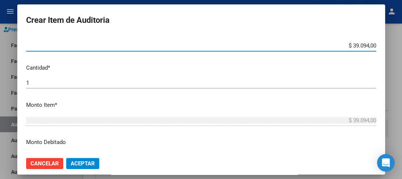
scroll to position [194, 0]
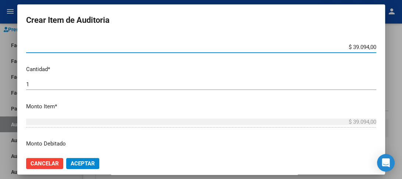
drag, startPoint x: 343, startPoint y: 41, endPoint x: 386, endPoint y: 41, distance: 43.0
click at [386, 40] on div "Crear Item de Auditoria 07652905 Nro Documento 20076529052 CUIL Afiliado Activo…" at bounding box center [201, 89] width 402 height 179
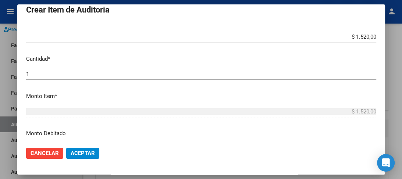
drag, startPoint x: 377, startPoint y: 137, endPoint x: 355, endPoint y: 145, distance: 23.2
click at [355, 145] on mat-dialog-actions "Cancelar Aceptar" at bounding box center [201, 152] width 350 height 25
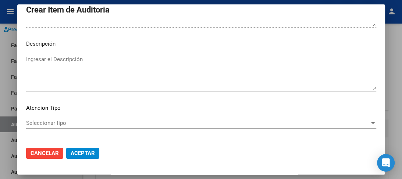
scroll to position [543, 0]
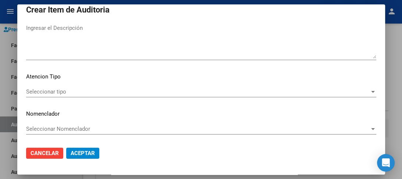
click at [40, 91] on span "Seleccionar tipo" at bounding box center [197, 91] width 343 height 7
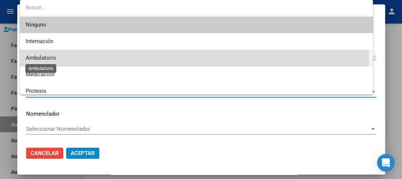
click at [38, 57] on span "Ambulatorio" at bounding box center [41, 57] width 31 height 7
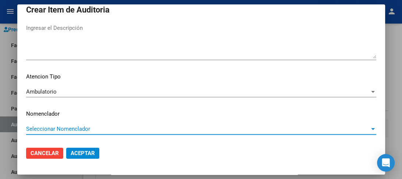
click at [58, 125] on span "Seleccionar Nomenclador" at bounding box center [197, 128] width 343 height 7
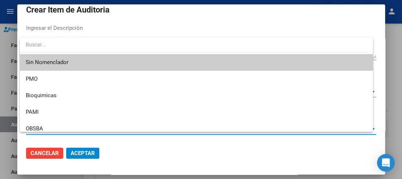
click at [54, 57] on span "Sin Nomenclador" at bounding box center [196, 62] width 341 height 17
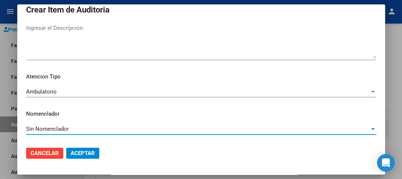
click at [85, 147] on button "Aceptar" at bounding box center [82, 152] width 33 height 11
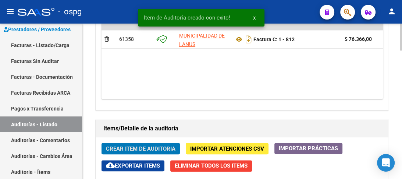
click at [128, 147] on span "Crear Item de Auditoria" at bounding box center [141, 148] width 70 height 7
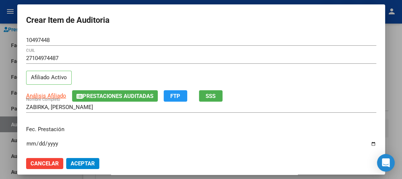
click at [28, 121] on div "Fec. Prestación Ingresar la fecha" at bounding box center [201, 141] width 350 height 42
click at [29, 141] on input "Ingresar la fecha" at bounding box center [201, 146] width 350 height 12
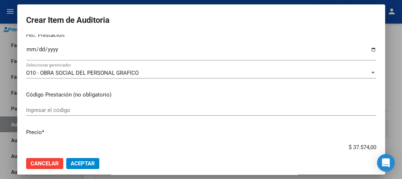
scroll to position [141, 0]
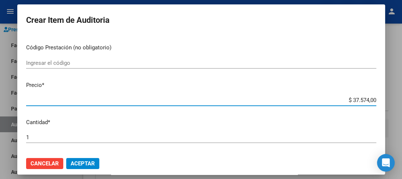
drag, startPoint x: 340, startPoint y: 100, endPoint x: 402, endPoint y: 101, distance: 61.8
click at [402, 101] on div "Crear Item de Auditoria 10497448 Nro Documento 27104974487 CUIL Afiliado Activo…" at bounding box center [201, 89] width 402 height 179
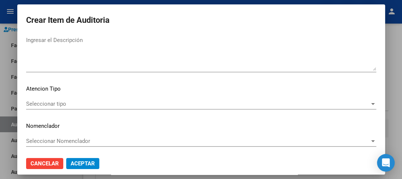
scroll to position [543, 0]
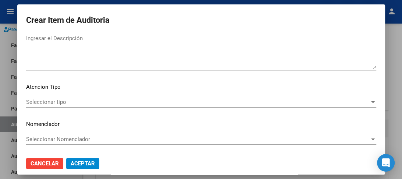
click at [69, 99] on span "Seleccionar tipo" at bounding box center [197, 102] width 343 height 7
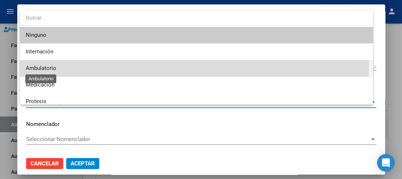
click at [41, 68] on span "Ambulatorio" at bounding box center [41, 68] width 31 height 7
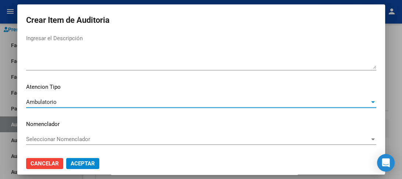
click at [38, 138] on span "Seleccionar Nomenclador" at bounding box center [197, 139] width 343 height 7
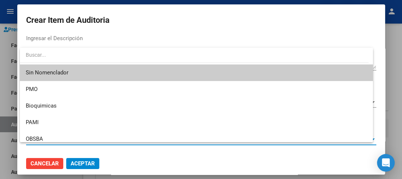
click at [31, 71] on span "Sin Nomenclador" at bounding box center [196, 72] width 341 height 17
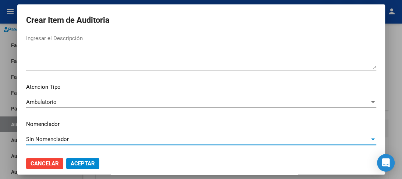
click at [80, 159] on button "Aceptar" at bounding box center [82, 163] width 33 height 11
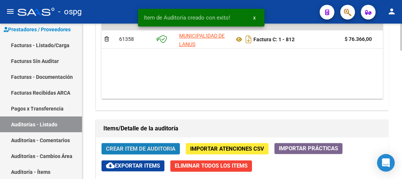
click at [131, 148] on span "Crear Item de Auditoria" at bounding box center [141, 148] width 70 height 7
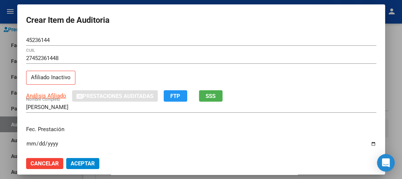
click at [31, 122] on div "Fec. Prestación Ingresar la fecha" at bounding box center [201, 141] width 350 height 42
click at [31, 139] on div "Ingresar la fecha" at bounding box center [201, 147] width 350 height 16
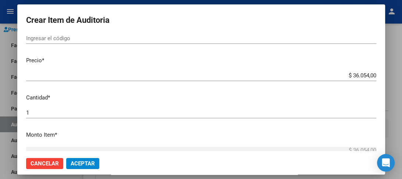
scroll to position [178, 0]
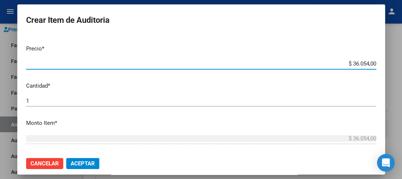
drag, startPoint x: 337, startPoint y: 63, endPoint x: 402, endPoint y: 62, distance: 64.7
click at [402, 62] on div "Crear Item de Auditoria 45236144 Nro Documento 27452361448 CUIL Afiliado Inacti…" at bounding box center [201, 89] width 402 height 179
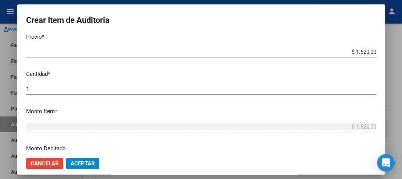
scroll to position [213, 0]
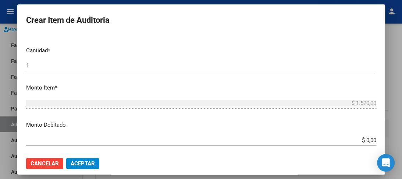
drag, startPoint x: 378, startPoint y: 148, endPoint x: 192, endPoint y: 154, distance: 185.8
click at [192, 154] on mat-dialog-actions "Cancelar Aceptar" at bounding box center [201, 163] width 350 height 25
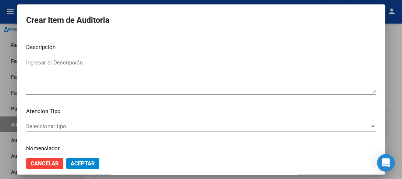
scroll to position [543, 0]
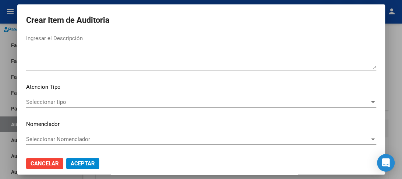
click at [57, 105] on div "Seleccionar tipo Seleccionar tipo" at bounding box center [201, 101] width 350 height 11
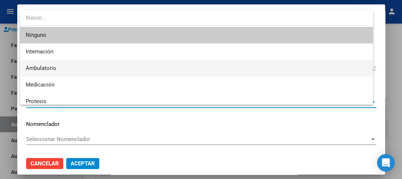
click at [83, 67] on span "Ambulatorio" at bounding box center [196, 68] width 341 height 17
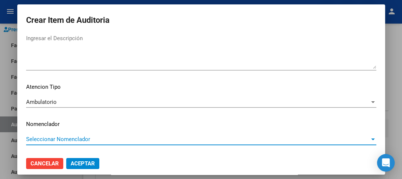
click at [50, 141] on span "Seleccionar Nomenclador" at bounding box center [197, 139] width 343 height 7
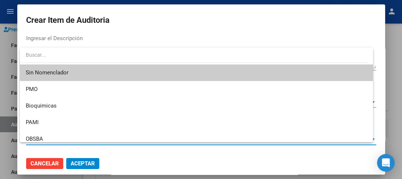
click at [49, 70] on span "Sin Nomenclador" at bounding box center [196, 72] width 341 height 17
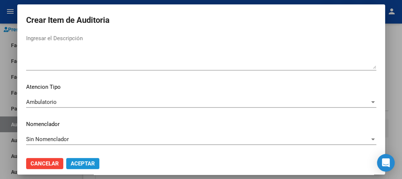
click at [82, 159] on button "Aceptar" at bounding box center [82, 163] width 33 height 11
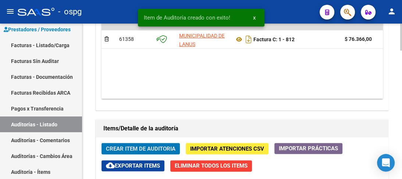
click at [135, 149] on span "Crear Item de Auditoria" at bounding box center [141, 148] width 70 height 7
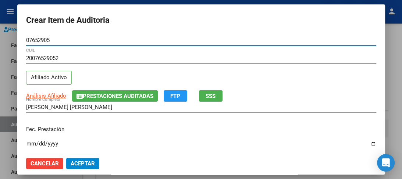
click at [31, 141] on input "Ingresar la fecha" at bounding box center [201, 146] width 350 height 12
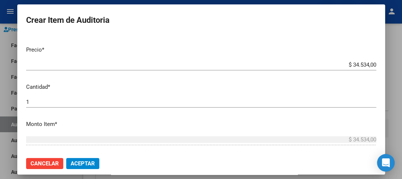
scroll to position [188, 0]
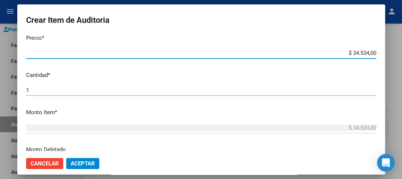
drag, startPoint x: 340, startPoint y: 52, endPoint x: 396, endPoint y: 60, distance: 56.5
click at [395, 59] on div "Crear Item de Auditoria 07652905 Nro Documento 20076529052 CUIL Afiliado Activo…" at bounding box center [201, 89] width 402 height 179
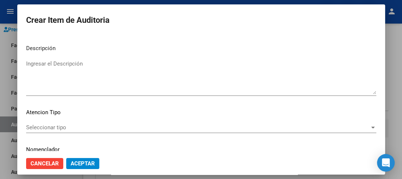
scroll to position [543, 0]
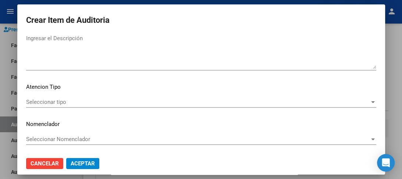
click at [54, 103] on span "Seleccionar tipo" at bounding box center [197, 102] width 343 height 7
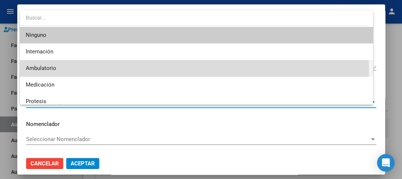
click at [59, 71] on span "Ambulatorio" at bounding box center [196, 68] width 341 height 17
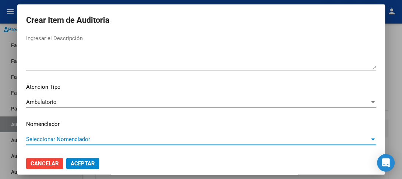
click at [47, 139] on span "Seleccionar Nomenclador" at bounding box center [197, 139] width 343 height 7
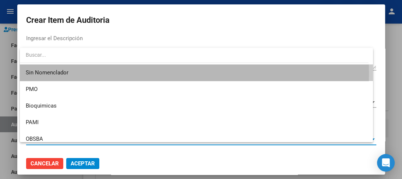
click at [44, 74] on span "Sin Nomenclador" at bounding box center [196, 72] width 341 height 17
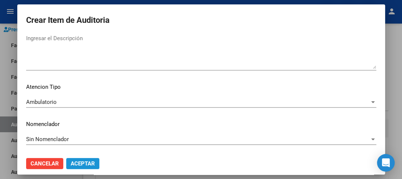
click at [78, 164] on span "Aceptar" at bounding box center [83, 163] width 24 height 7
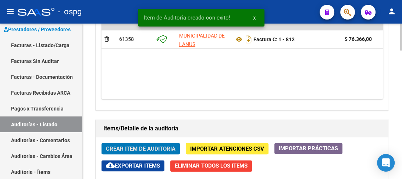
click at [122, 147] on span "Crear Item de Auditoria" at bounding box center [141, 148] width 70 height 7
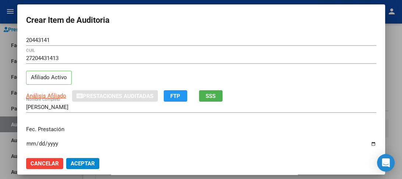
click at [32, 127] on p "Fec. Prestación" at bounding box center [201, 129] width 350 height 8
click at [31, 143] on input "Ingresar la fecha" at bounding box center [201, 146] width 350 height 12
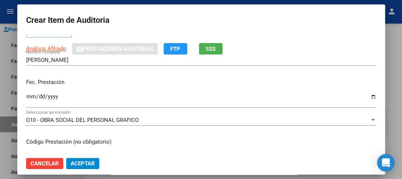
scroll to position [94, 0]
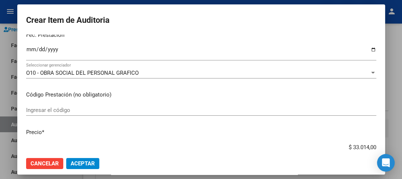
drag, startPoint x: 339, startPoint y: 146, endPoint x: 387, endPoint y: 146, distance: 47.4
click at [387, 146] on div "Crear Item de Auditoria 20443141 Nro Documento 27204431413 CUIL Afiliado Activo…" at bounding box center [201, 89] width 402 height 179
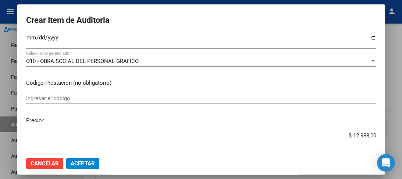
scroll to position [118, 0]
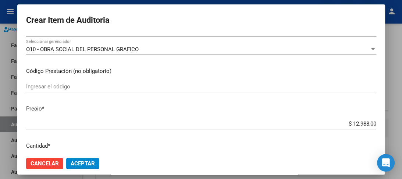
drag, startPoint x: 380, startPoint y: 149, endPoint x: 243, endPoint y: 144, distance: 136.9
click at [243, 144] on p "Cantidad *" at bounding box center [201, 146] width 350 height 8
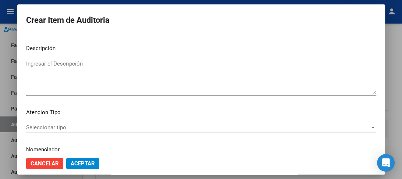
scroll to position [543, 0]
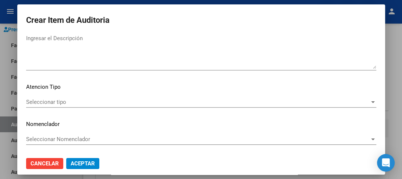
click at [58, 100] on span "Seleccionar tipo" at bounding box center [197, 102] width 343 height 7
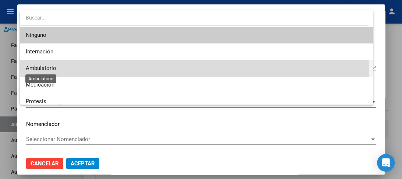
click at [49, 69] on span "Ambulatorio" at bounding box center [41, 68] width 31 height 7
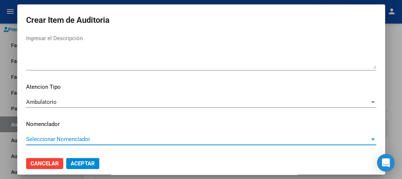
click at [60, 136] on span "Seleccionar Nomenclador" at bounding box center [197, 139] width 343 height 7
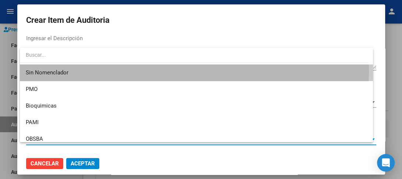
click at [63, 68] on span "Sin Nomenclador" at bounding box center [196, 72] width 341 height 17
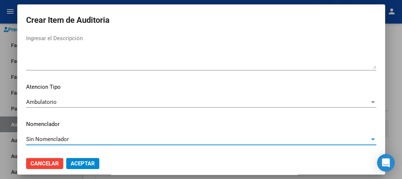
click at [82, 160] on span "Aceptar" at bounding box center [83, 163] width 24 height 7
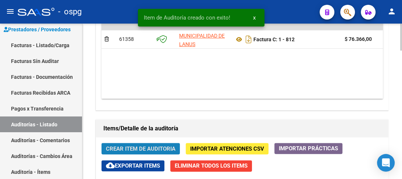
click at [125, 145] on span "Crear Item de Auditoria" at bounding box center [141, 148] width 70 height 7
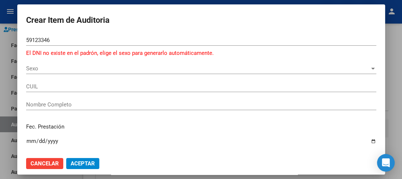
click at [28, 139] on input "Ingresar la fecha" at bounding box center [201, 144] width 350 height 12
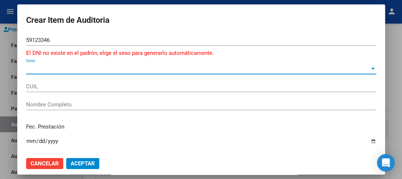
click at [57, 70] on span "Sexo" at bounding box center [197, 68] width 343 height 7
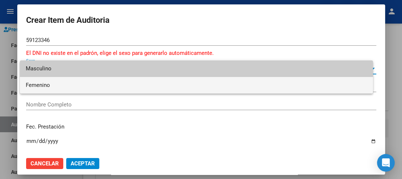
click at [46, 86] on span "Femenino" at bounding box center [196, 85] width 341 height 17
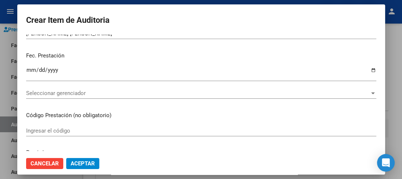
scroll to position [94, 0]
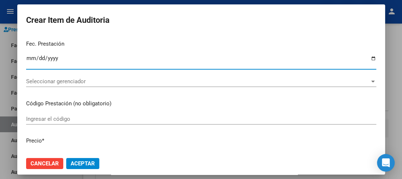
click at [29, 57] on input "Ingresar la fecha" at bounding box center [201, 61] width 350 height 12
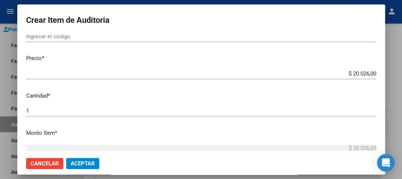
scroll to position [188, 0]
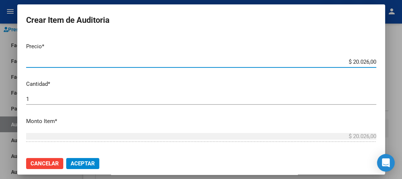
drag, startPoint x: 335, startPoint y: 58, endPoint x: 380, endPoint y: 64, distance: 45.6
click at [380, 64] on mat-dialog-content "59123346 Nro Documento El DNI no existe en el padrón, elige el sexo para genera…" at bounding box center [201, 93] width 368 height 116
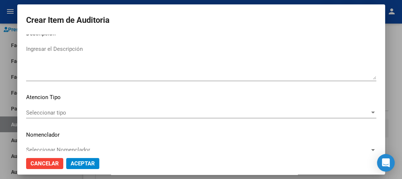
scroll to position [552, 0]
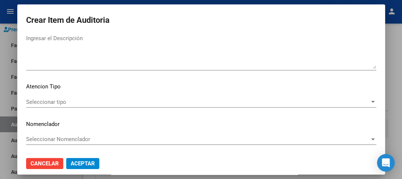
click at [36, 95] on mat-dialog-content "59123346 Nro Documento El DNI no existe en el padrón, elige el sexo para genera…" at bounding box center [201, 93] width 368 height 116
click at [36, 100] on span "Seleccionar tipo" at bounding box center [197, 102] width 343 height 7
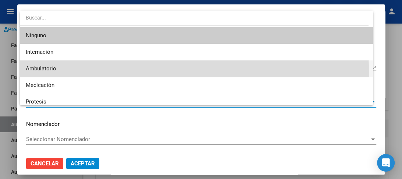
click at [37, 74] on span "Ambulatorio" at bounding box center [196, 68] width 341 height 17
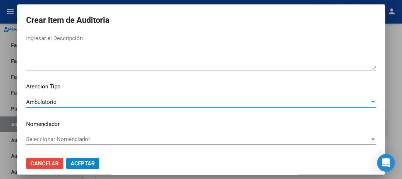
click at [48, 140] on span "Seleccionar Nomenclador" at bounding box center [197, 139] width 343 height 7
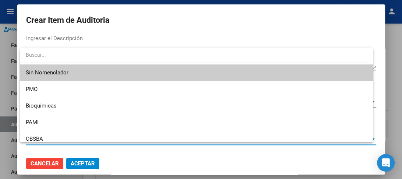
click at [42, 68] on span "Sin Nomenclador" at bounding box center [196, 72] width 341 height 17
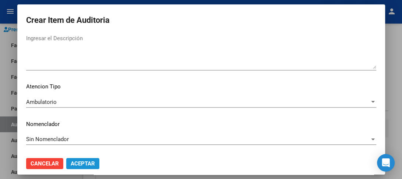
click at [78, 162] on span "Aceptar" at bounding box center [83, 163] width 24 height 7
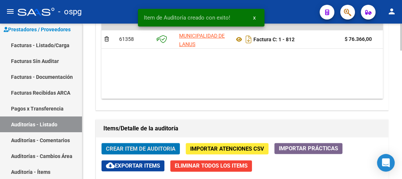
click at [128, 145] on span "Crear Item de Auditoria" at bounding box center [141, 148] width 70 height 7
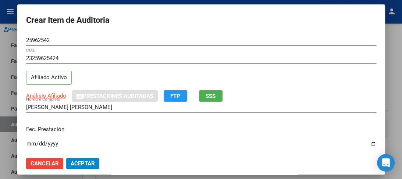
click at [27, 144] on input "Ingresar la fecha" at bounding box center [201, 146] width 350 height 12
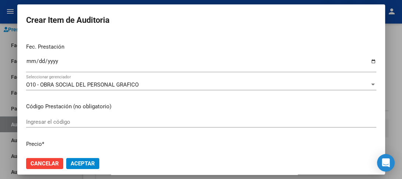
scroll to position [106, 0]
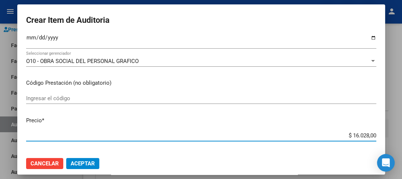
drag, startPoint x: 341, startPoint y: 138, endPoint x: 388, endPoint y: 139, distance: 47.8
click at [388, 139] on div "Crear Item de Auditoria 25962542 Nro Documento 23259625424 CUIL Afiliado Activo…" at bounding box center [201, 89] width 402 height 179
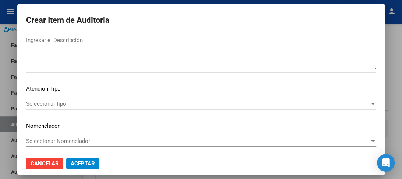
scroll to position [543, 0]
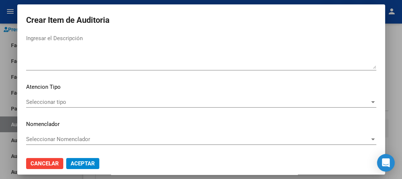
click at [53, 104] on span "Seleccionar tipo" at bounding box center [197, 102] width 343 height 7
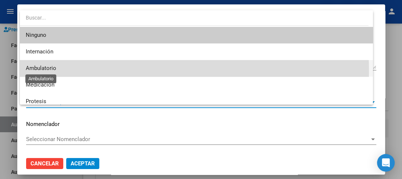
click at [43, 71] on span "Ambulatorio" at bounding box center [41, 68] width 31 height 7
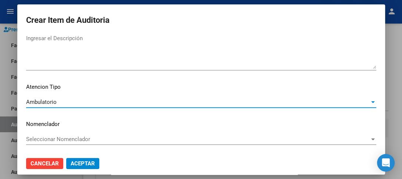
click at [49, 139] on span "Seleccionar Nomenclador" at bounding box center [197, 139] width 343 height 7
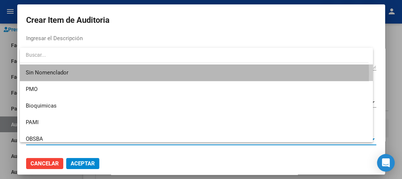
click at [46, 74] on span "Sin Nomenclador" at bounding box center [196, 72] width 341 height 17
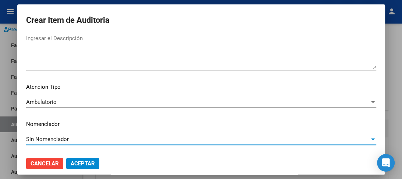
click at [81, 161] on span "Aceptar" at bounding box center [83, 163] width 24 height 7
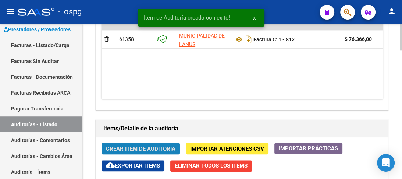
click at [114, 143] on button "Crear Item de Auditoria" at bounding box center [140, 148] width 78 height 11
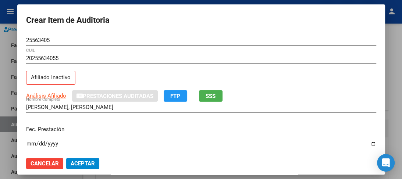
click at [31, 128] on p "Fec. Prestación" at bounding box center [201, 129] width 350 height 8
click at [31, 141] on input "Ingresar la fecha" at bounding box center [201, 146] width 350 height 12
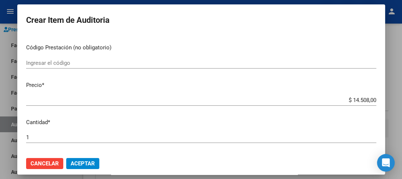
scroll to position [165, 0]
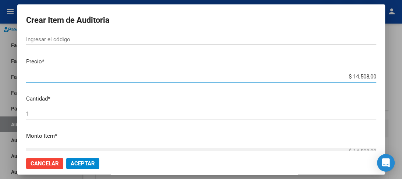
drag, startPoint x: 339, startPoint y: 78, endPoint x: 399, endPoint y: 79, distance: 60.7
click at [399, 79] on div "Crear Item de Auditoria 25563405 Nro Documento 20255634055 CUIL Afiliado Inacti…" at bounding box center [201, 89] width 402 height 179
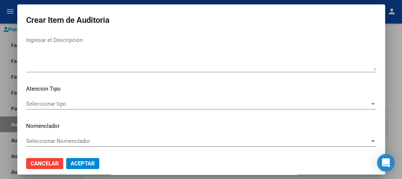
scroll to position [543, 0]
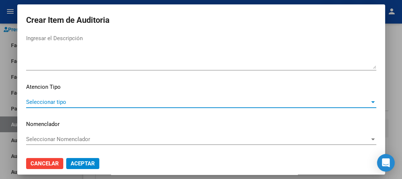
click at [51, 100] on span "Seleccionar tipo" at bounding box center [197, 102] width 343 height 7
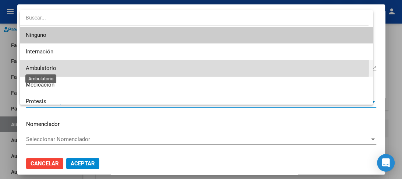
click at [38, 65] on span "Ambulatorio" at bounding box center [41, 68] width 31 height 7
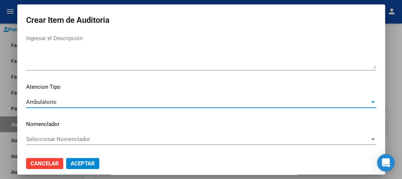
click at [49, 138] on span "Seleccionar Nomenclador" at bounding box center [197, 139] width 343 height 7
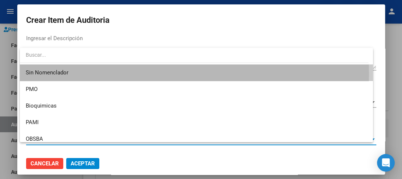
click at [44, 74] on span "Sin Nomenclador" at bounding box center [196, 72] width 341 height 17
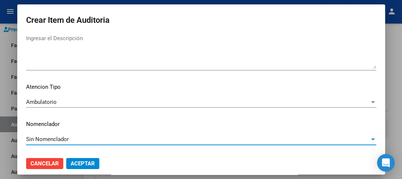
click at [82, 164] on span "Aceptar" at bounding box center [83, 163] width 24 height 7
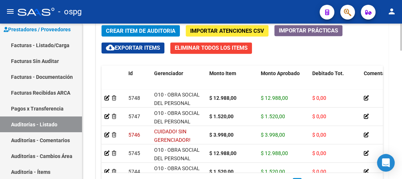
scroll to position [685, 0]
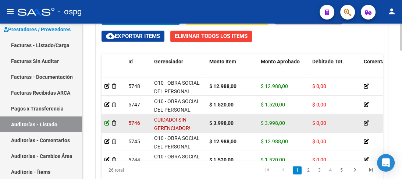
click at [107, 121] on icon at bounding box center [106, 122] width 5 height 5
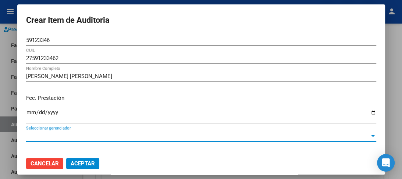
click at [83, 134] on span "Seleccionar gerenciador" at bounding box center [197, 135] width 343 height 7
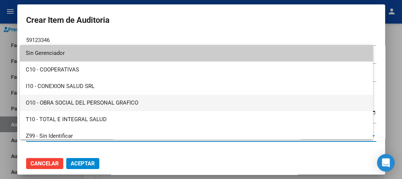
click at [109, 103] on span "O10 - OBRA SOCIAL DEL PERSONAL GRAFICO" at bounding box center [196, 103] width 341 height 17
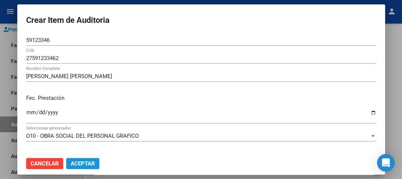
click at [81, 168] on button "Aceptar" at bounding box center [82, 163] width 33 height 11
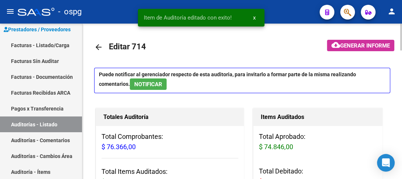
click at [377, 139] on h3 "Total Aprobado: $ 74.846,00" at bounding box center [318, 141] width 118 height 21
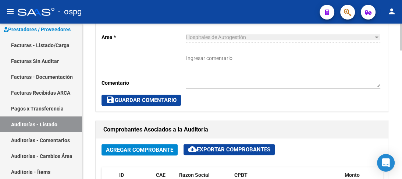
scroll to position [388, 0]
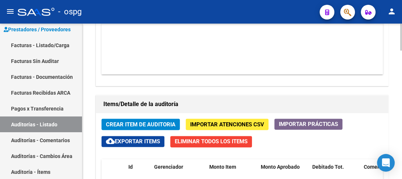
click at [401, 144] on div at bounding box center [401, 136] width 2 height 27
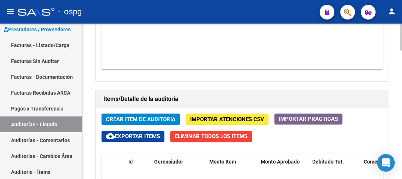
click at [139, 116] on span "Crear Item de Auditoria" at bounding box center [141, 119] width 70 height 7
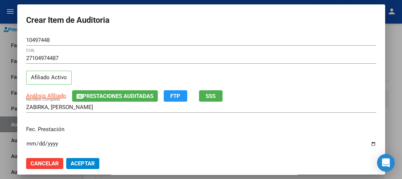
click at [29, 124] on div "Fec. Prestación Ingresar la fecha" at bounding box center [201, 141] width 350 height 42
click at [30, 144] on input "Ingresar la fecha" at bounding box center [201, 146] width 350 height 12
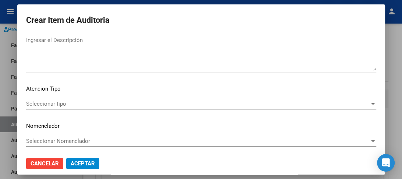
scroll to position [543, 0]
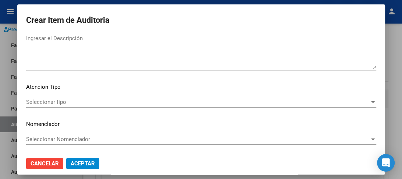
click at [64, 97] on div "Seleccionar tipo Seleccionar tipo" at bounding box center [201, 101] width 350 height 11
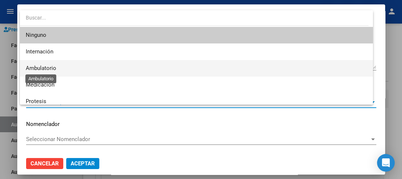
click at [52, 68] on span "Ambulatorio" at bounding box center [41, 68] width 31 height 7
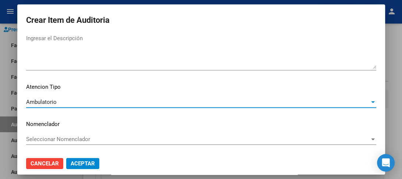
click at [41, 136] on span "Seleccionar Nomenclador" at bounding box center [197, 139] width 343 height 7
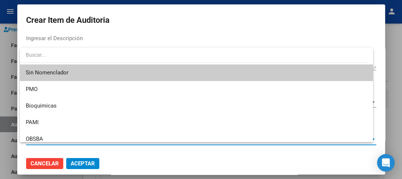
click at [45, 69] on span "Sin Nomenclador" at bounding box center [196, 72] width 341 height 17
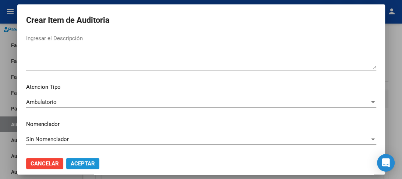
click at [80, 162] on span "Aceptar" at bounding box center [83, 163] width 24 height 7
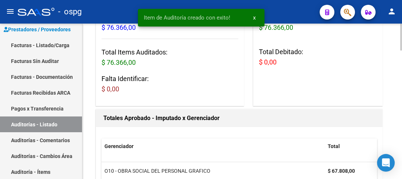
scroll to position [0, 0]
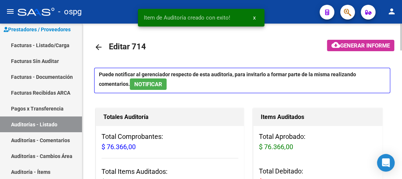
click at [402, 38] on div at bounding box center [401, 101] width 2 height 155
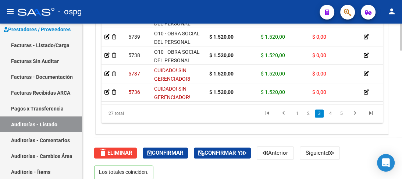
scroll to position [200, 0]
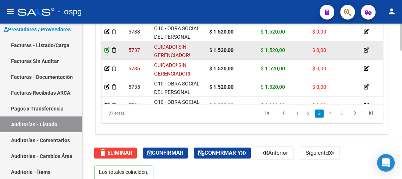
click at [105, 47] on icon at bounding box center [106, 49] width 5 height 5
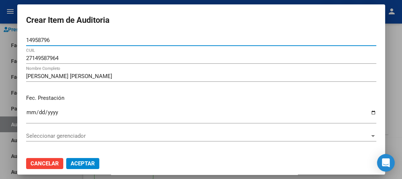
click at [103, 130] on div "Seleccionar gerenciador Seleccionar gerenciador" at bounding box center [201, 135] width 350 height 11
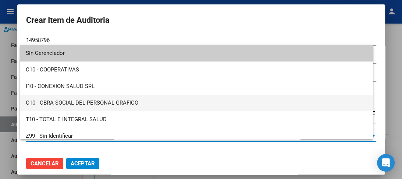
click at [147, 103] on span "O10 - OBRA SOCIAL DEL PERSONAL GRAFICO" at bounding box center [196, 103] width 341 height 17
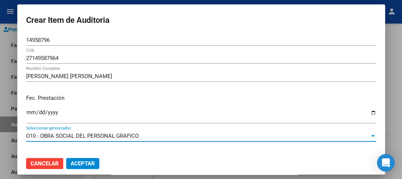
click at [84, 160] on span "Aceptar" at bounding box center [83, 163] width 24 height 7
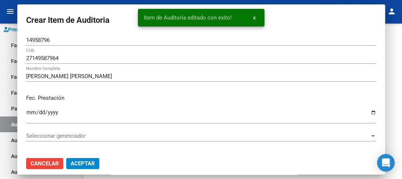
scroll to position [0, 0]
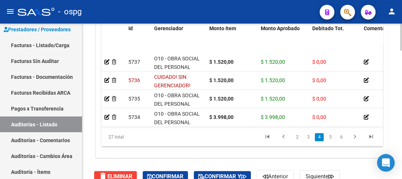
scroll to position [247, 0]
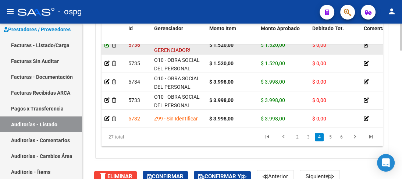
click at [107, 44] on icon at bounding box center [106, 44] width 5 height 5
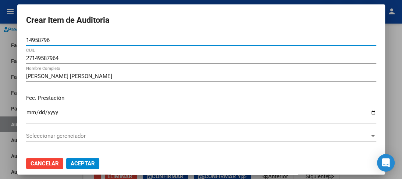
click at [82, 131] on div "Seleccionar gerenciador Seleccionar gerenciador" at bounding box center [201, 135] width 350 height 11
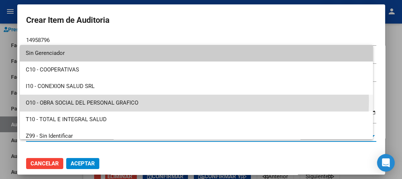
click at [130, 101] on span "O10 - OBRA SOCIAL DEL PERSONAL GRAFICO" at bounding box center [196, 103] width 341 height 17
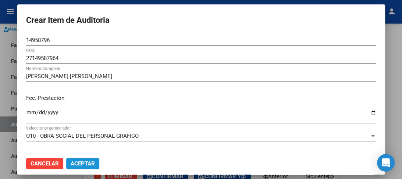
click at [79, 165] on span "Aceptar" at bounding box center [83, 163] width 24 height 7
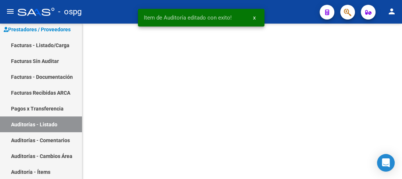
scroll to position [0, 0]
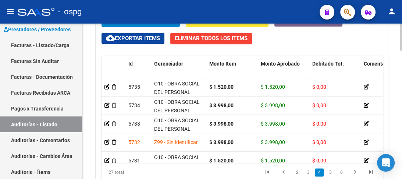
scroll to position [271, 0]
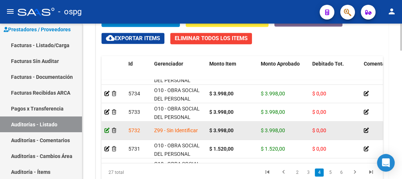
click at [106, 128] on icon at bounding box center [106, 130] width 5 height 5
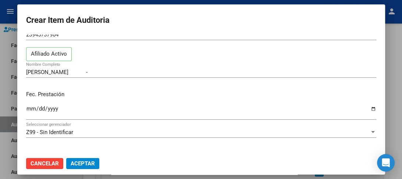
scroll to position [35, 0]
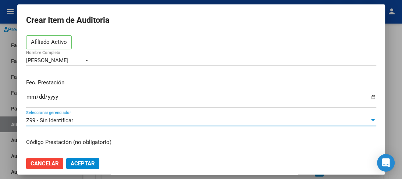
click at [205, 120] on div "Z99 - Sin Identificar" at bounding box center [197, 120] width 343 height 7
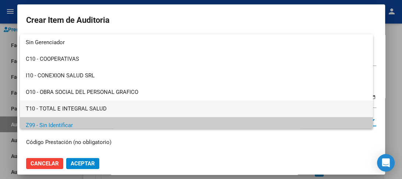
scroll to position [5, 0]
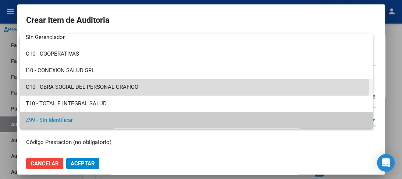
click at [131, 85] on span "O10 - OBRA SOCIAL DEL PERSONAL GRAFICO" at bounding box center [196, 87] width 341 height 17
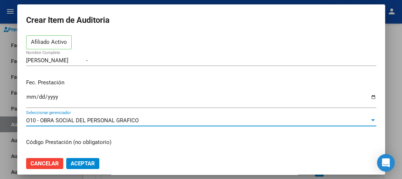
click at [82, 163] on span "Aceptar" at bounding box center [83, 163] width 24 height 7
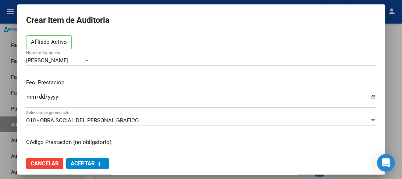
scroll to position [0, 0]
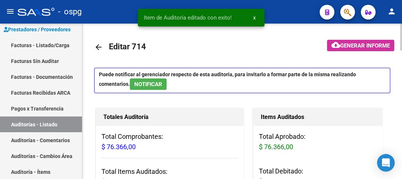
click at [345, 122] on h1 "Items Auditados" at bounding box center [318, 117] width 114 height 12
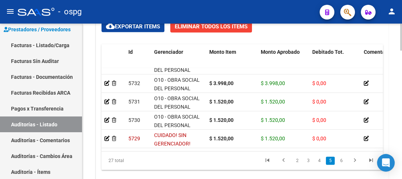
scroll to position [318, 0]
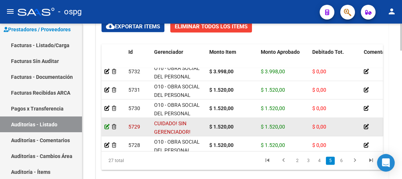
click at [107, 124] on icon at bounding box center [106, 126] width 5 height 5
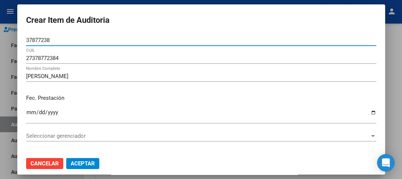
click at [88, 135] on span "Seleccionar gerenciador" at bounding box center [197, 135] width 343 height 7
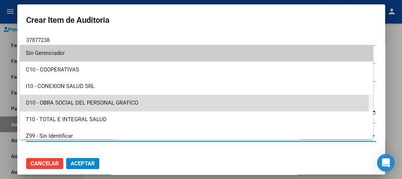
click at [138, 102] on span "O10 - OBRA SOCIAL DEL PERSONAL GRAFICO" at bounding box center [196, 103] width 341 height 17
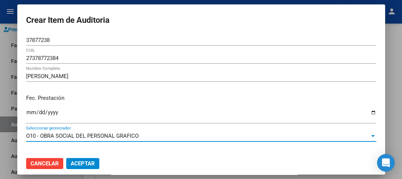
click at [93, 158] on button "Aceptar" at bounding box center [82, 163] width 33 height 11
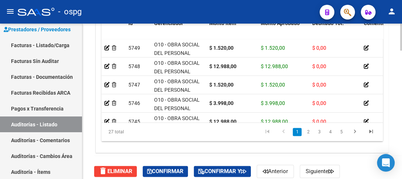
scroll to position [726, 0]
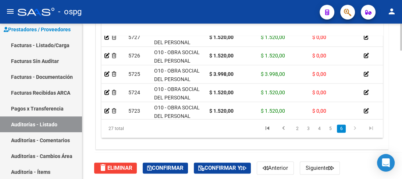
scroll to position [420, 0]
